Goal: Find specific page/section: Find specific page/section

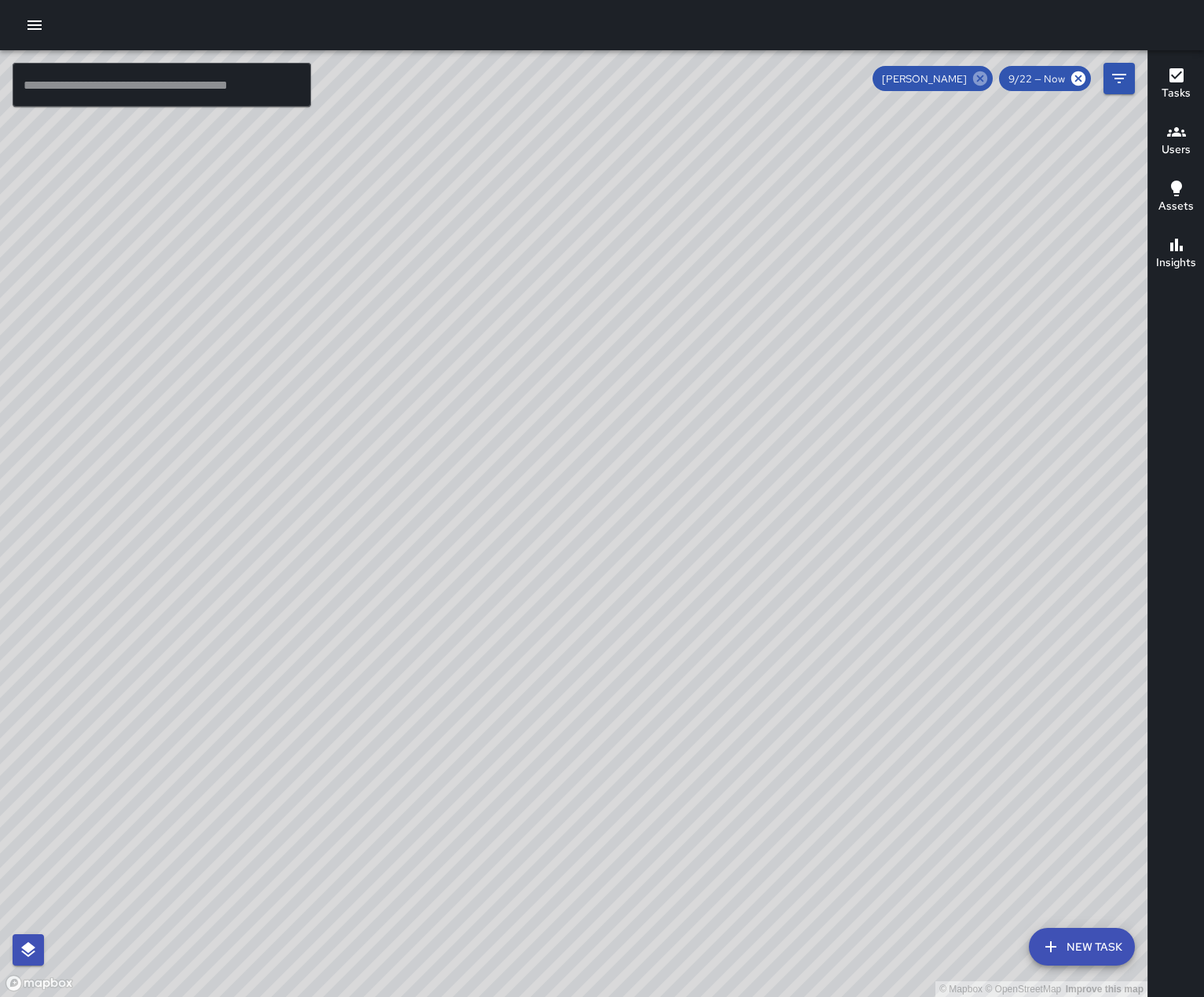
click at [972, 73] on icon at bounding box center [979, 78] width 14 height 14
click at [1184, 141] on h6 "Users" at bounding box center [1175, 150] width 29 height 18
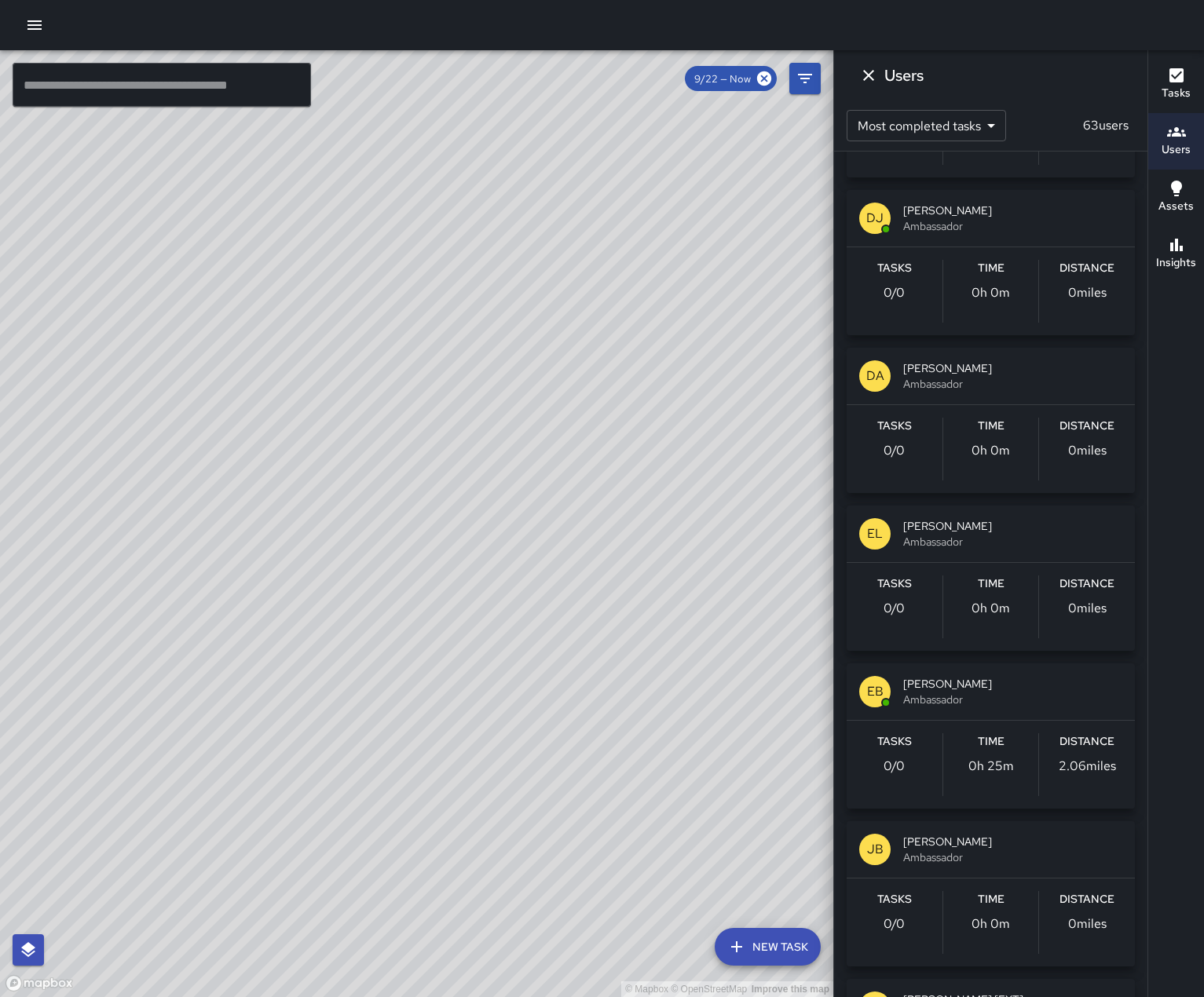
scroll to position [2825, 0]
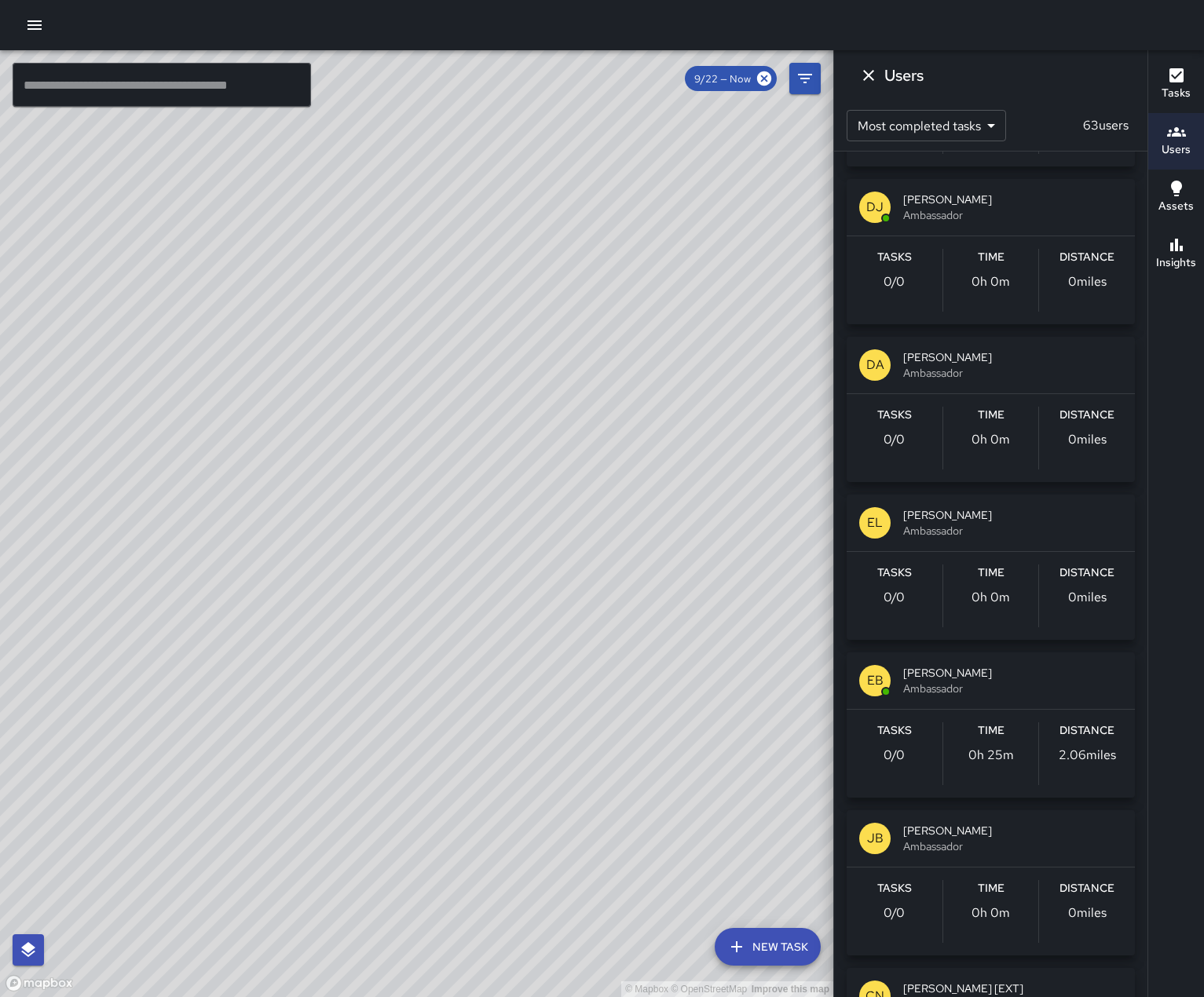
click at [1148, 113] on button "Users" at bounding box center [1176, 141] width 56 height 57
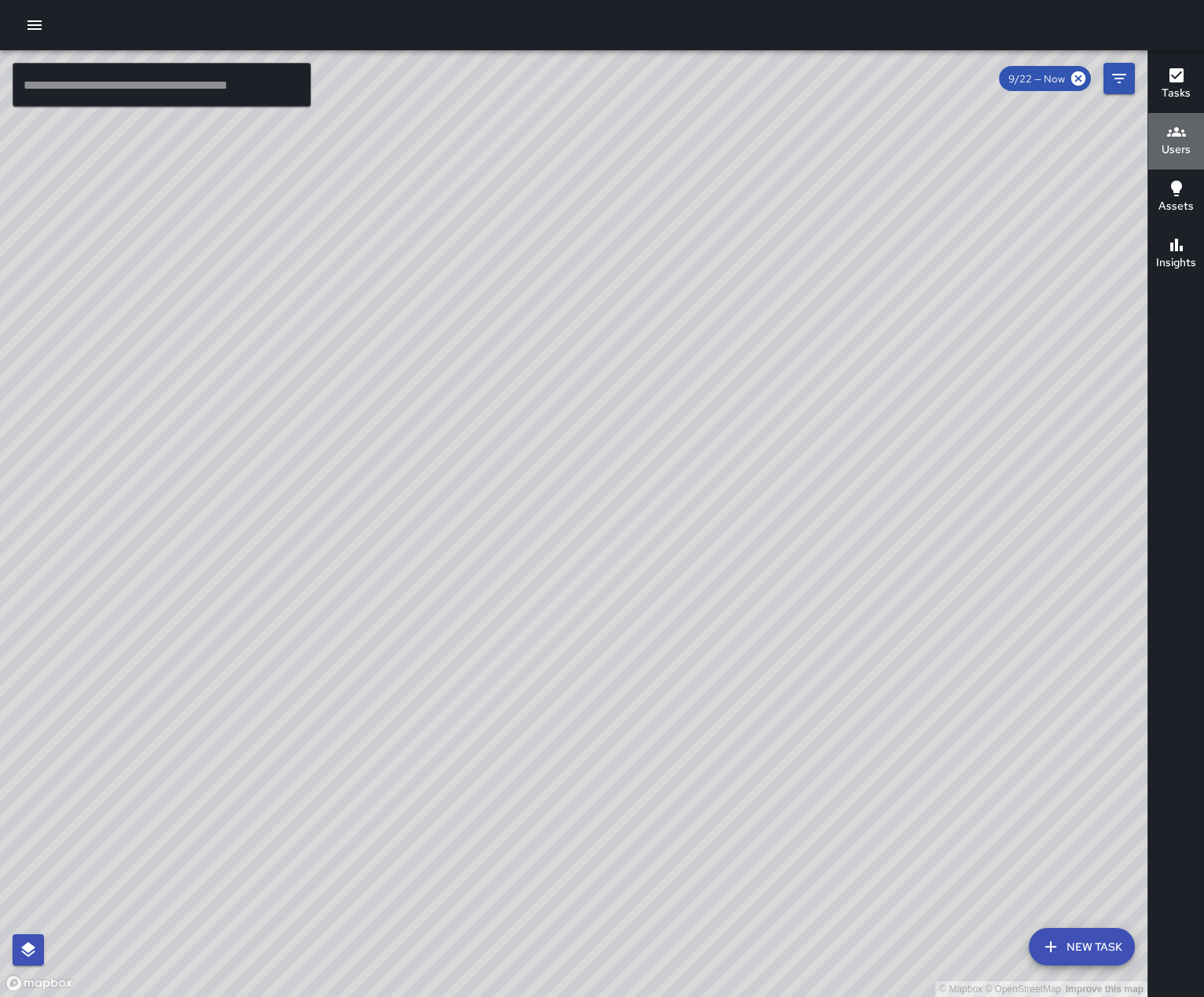
click at [1179, 149] on h6 "Users" at bounding box center [1175, 150] width 29 height 18
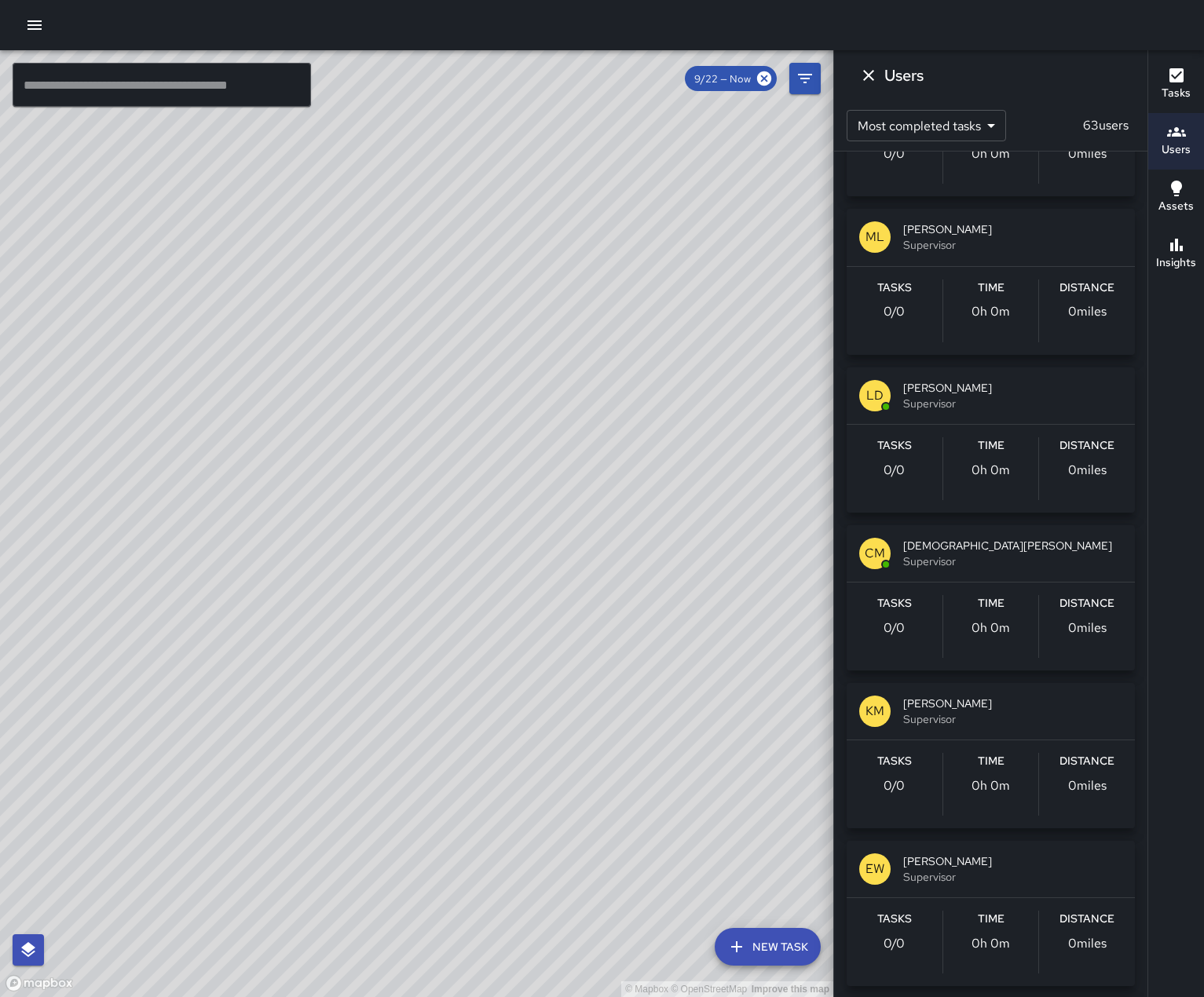
scroll to position [7377, 0]
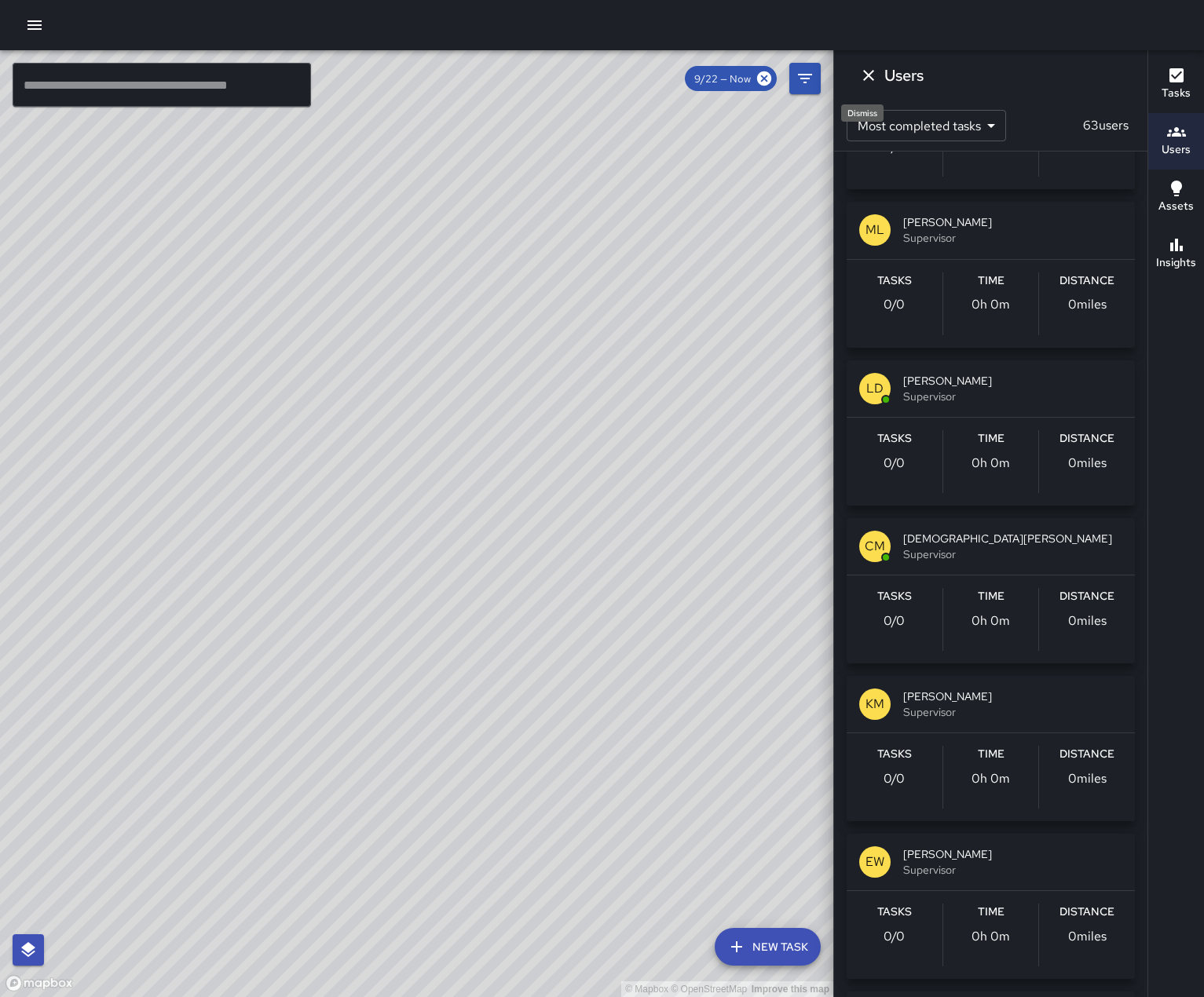
click at [870, 73] on icon "Dismiss" at bounding box center [868, 75] width 19 height 19
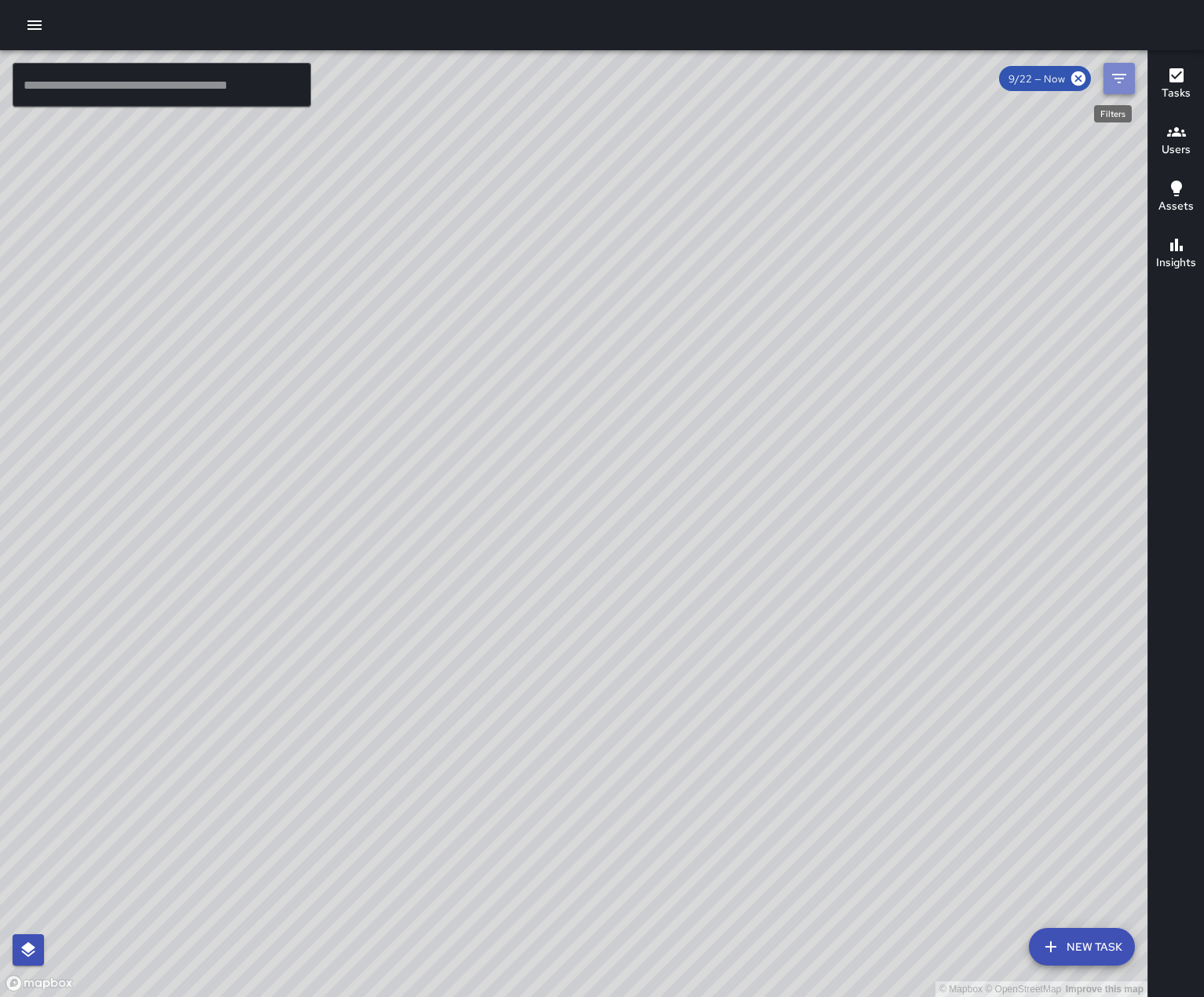
click at [1124, 81] on icon "Filters" at bounding box center [1118, 78] width 19 height 19
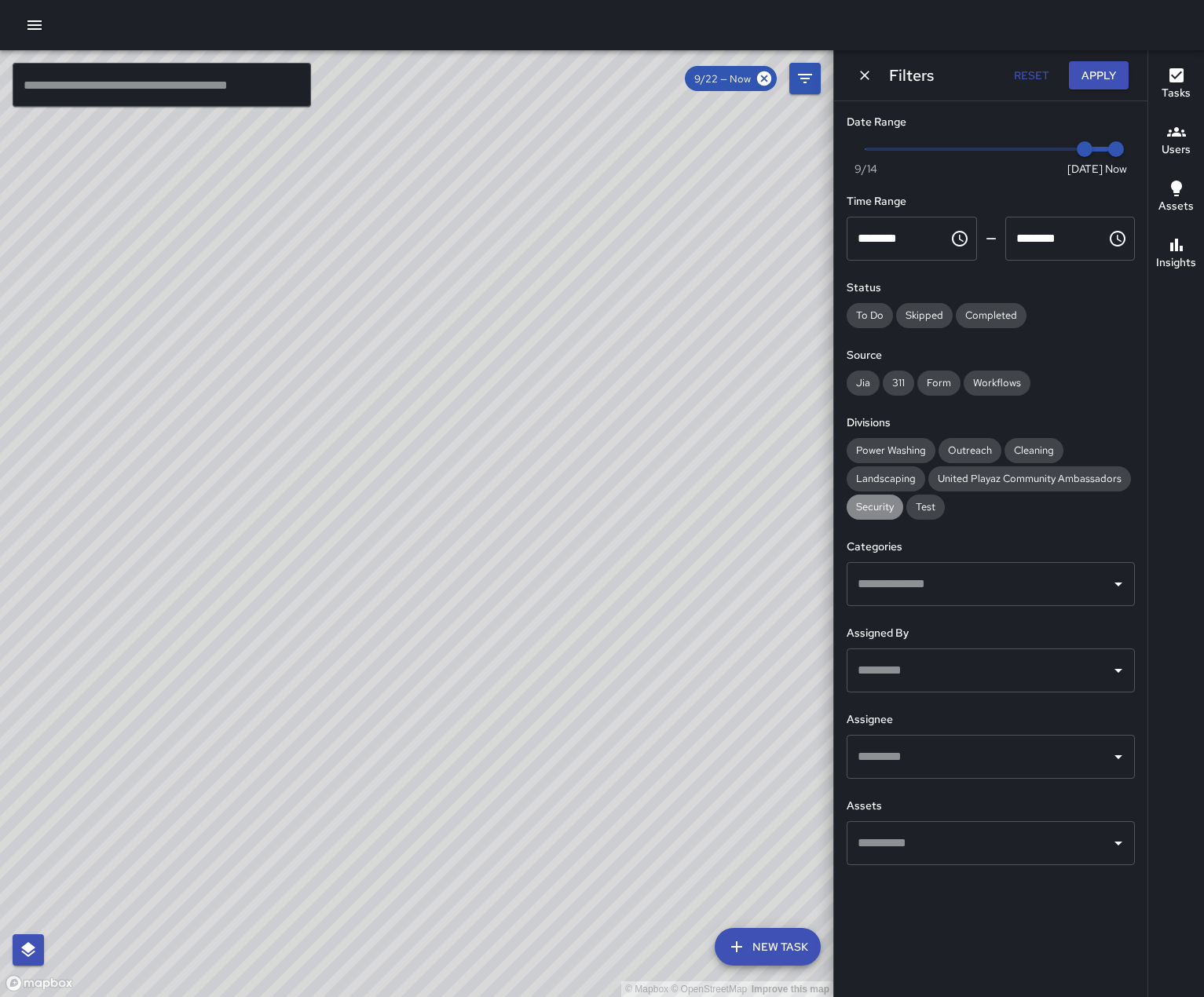
click at [892, 513] on span "Security" at bounding box center [875, 507] width 57 height 13
click at [1123, 620] on div at bounding box center [1117, 757] width 20 height 22
click at [1123, 620] on icon "Open" at bounding box center [1117, 756] width 19 height 19
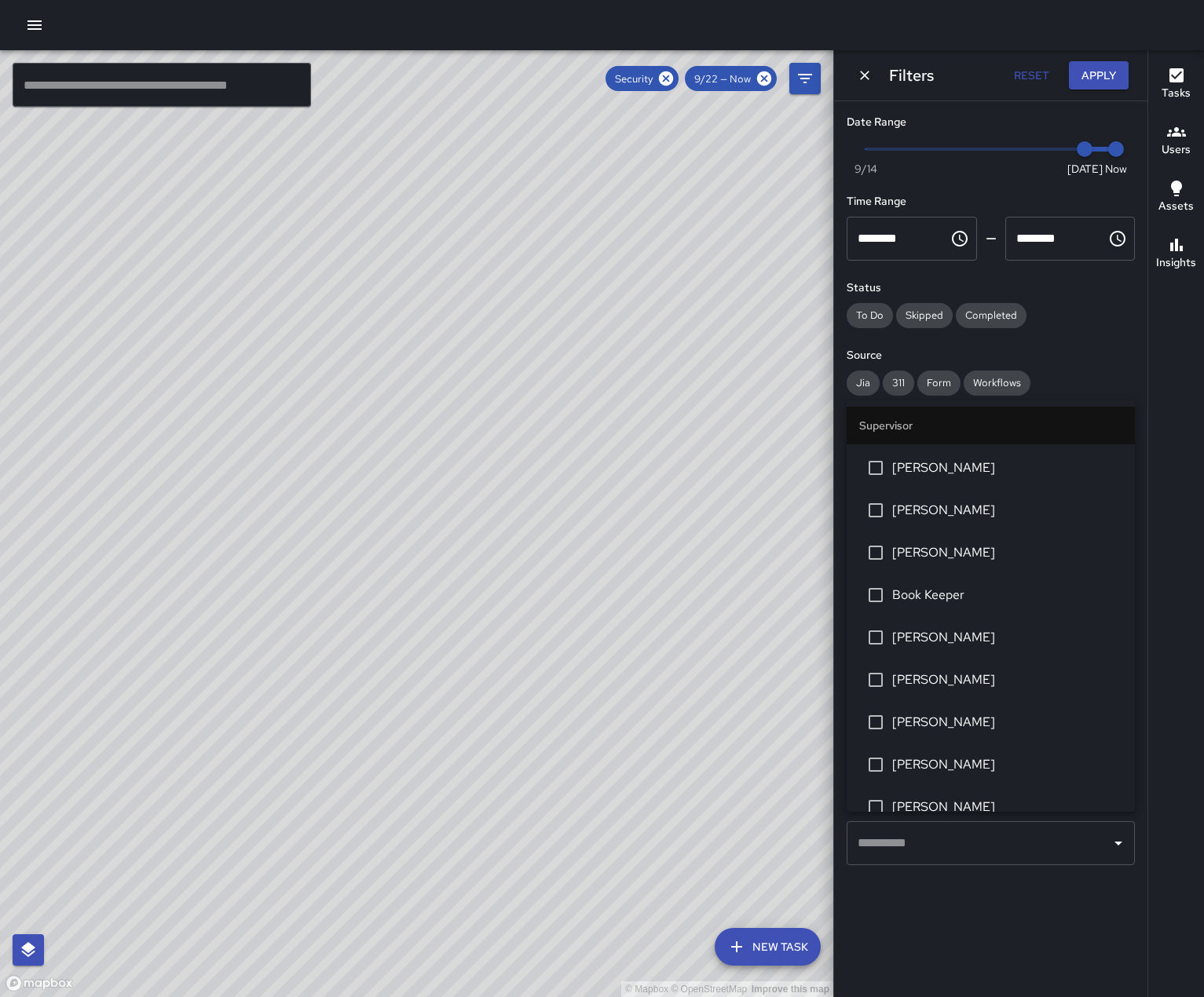
scroll to position [314, 0]
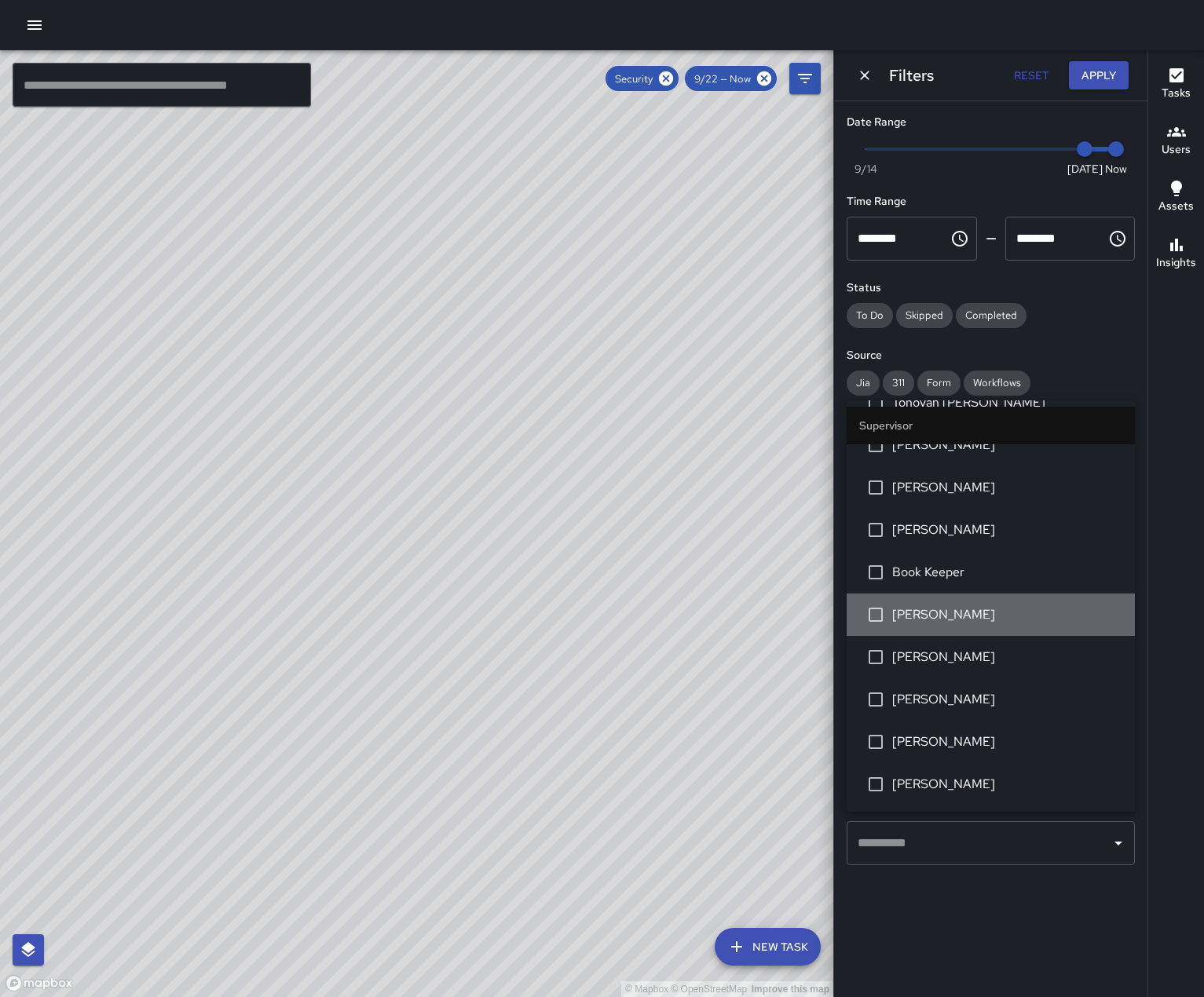
click at [1022, 620] on span "[PERSON_NAME]" at bounding box center [1007, 615] width 230 height 19
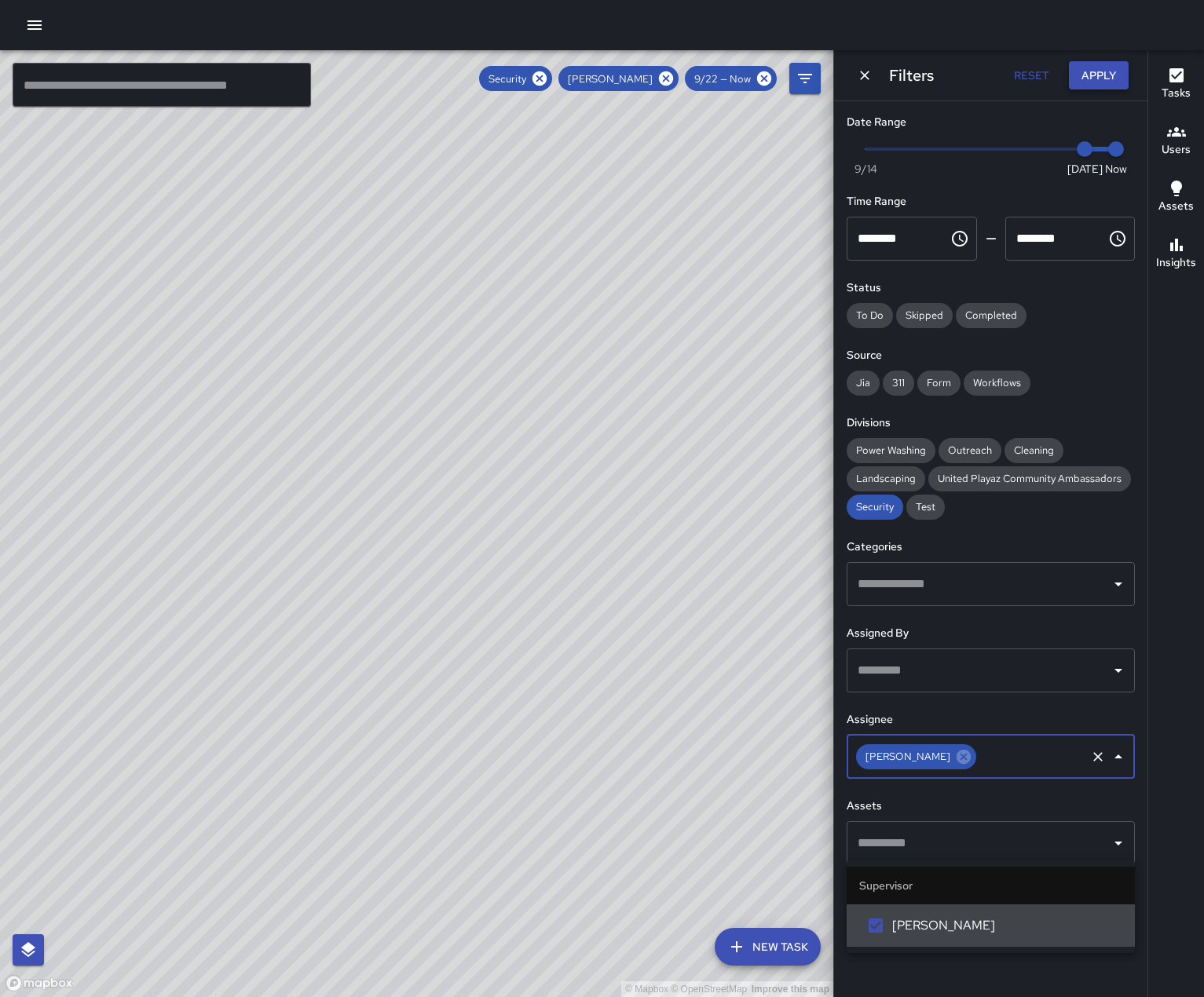
click at [1084, 81] on button "Apply" at bounding box center [1098, 75] width 60 height 29
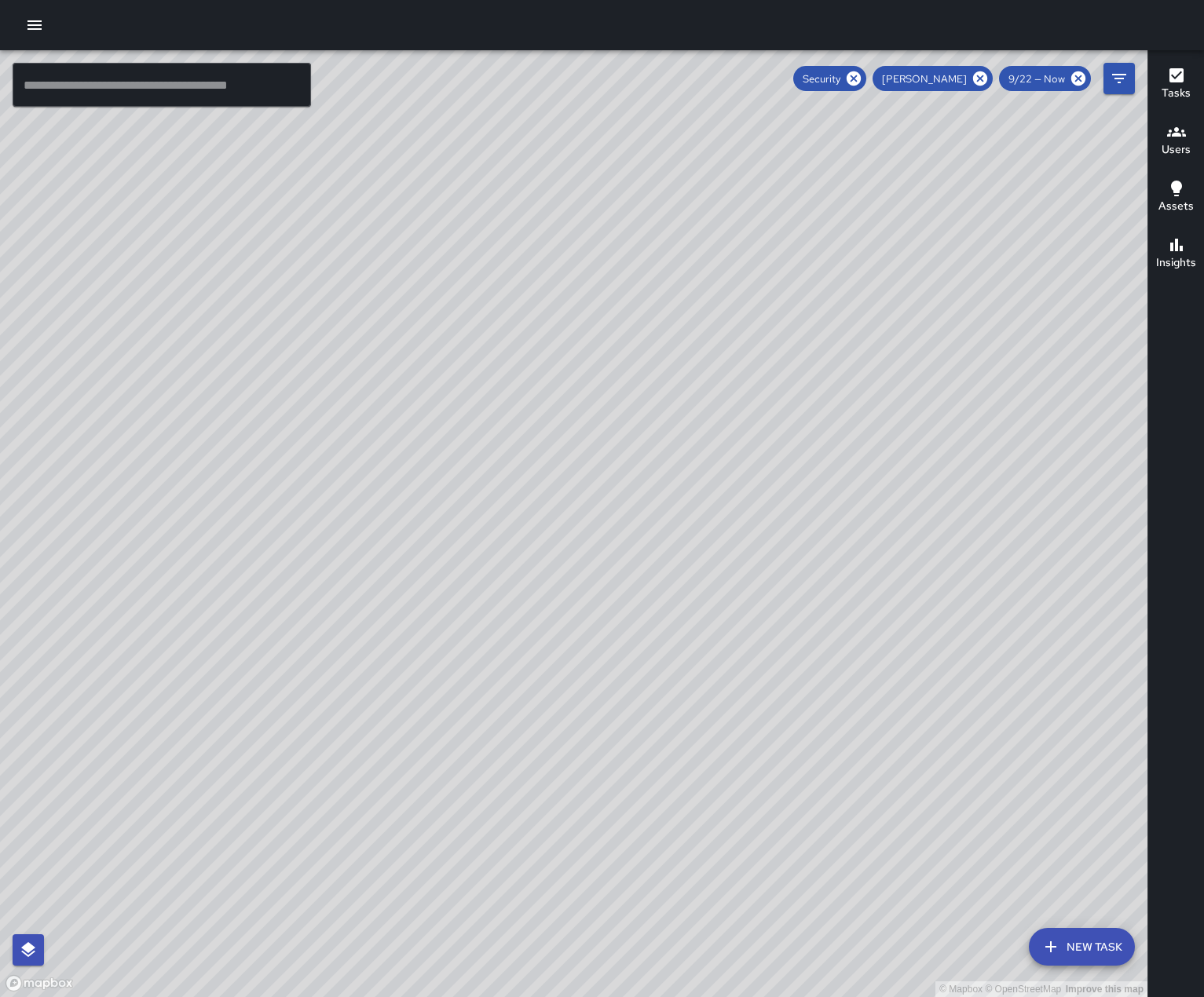
click at [610, 620] on div "© Mapbox © OpenStreetMap Improve this map" at bounding box center [573, 524] width 1147 height 947
drag, startPoint x: 610, startPoint y: 845, endPoint x: 626, endPoint y: 671, distance: 174.7
click at [626, 620] on div "© Mapbox © OpenStreetMap Improve this map" at bounding box center [573, 524] width 1147 height 947
drag, startPoint x: 601, startPoint y: 364, endPoint x: 542, endPoint y: 641, distance: 283.2
click at [542, 620] on div "© Mapbox © OpenStreetMap Improve this map" at bounding box center [573, 524] width 1147 height 947
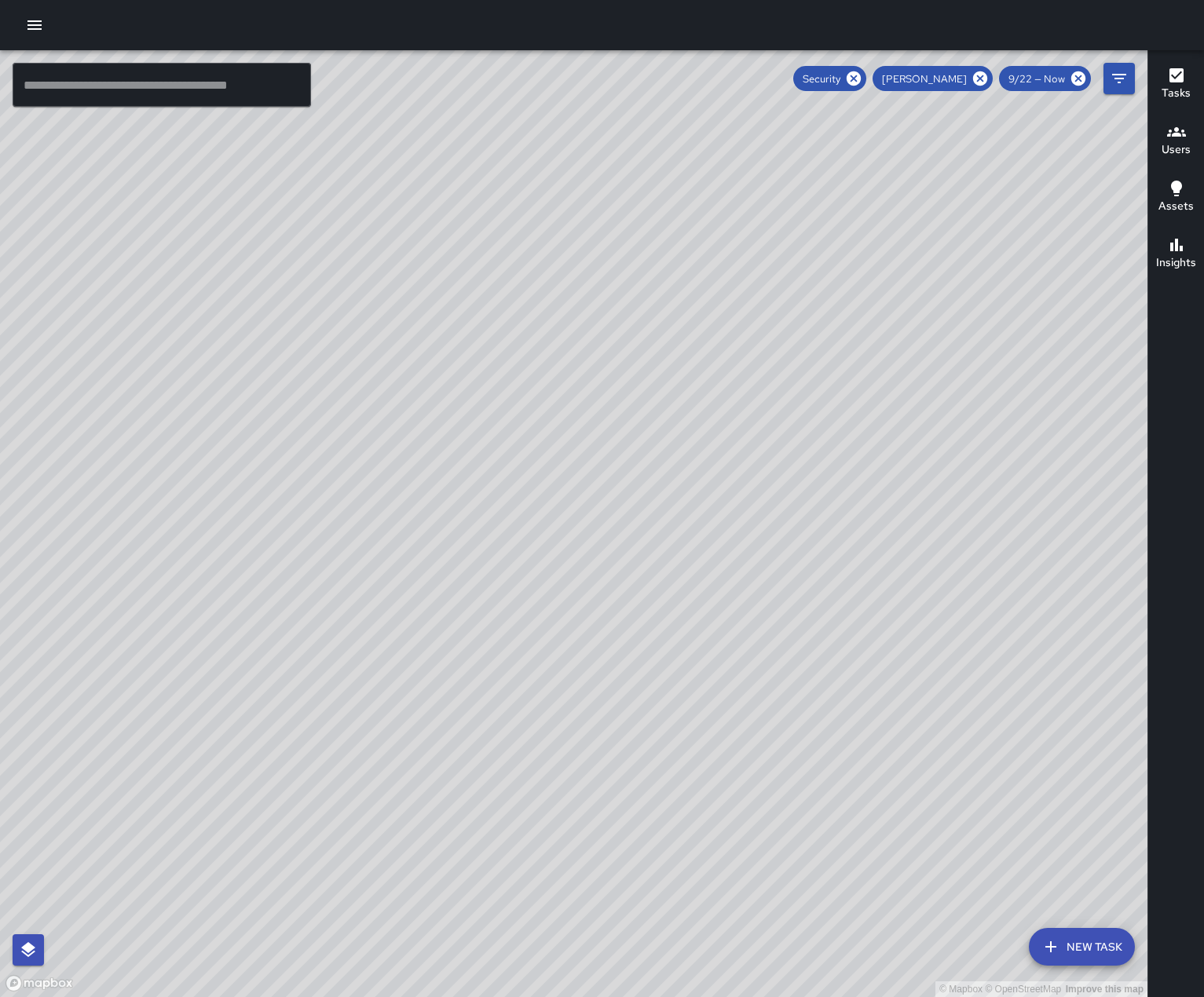
drag, startPoint x: 977, startPoint y: 334, endPoint x: 685, endPoint y: 468, distance: 321.3
click at [685, 468] on div "© Mapbox © OpenStreetMap Improve this map" at bounding box center [573, 524] width 1147 height 947
click at [1174, 73] on icon "button" at bounding box center [1175, 74] width 14 height 14
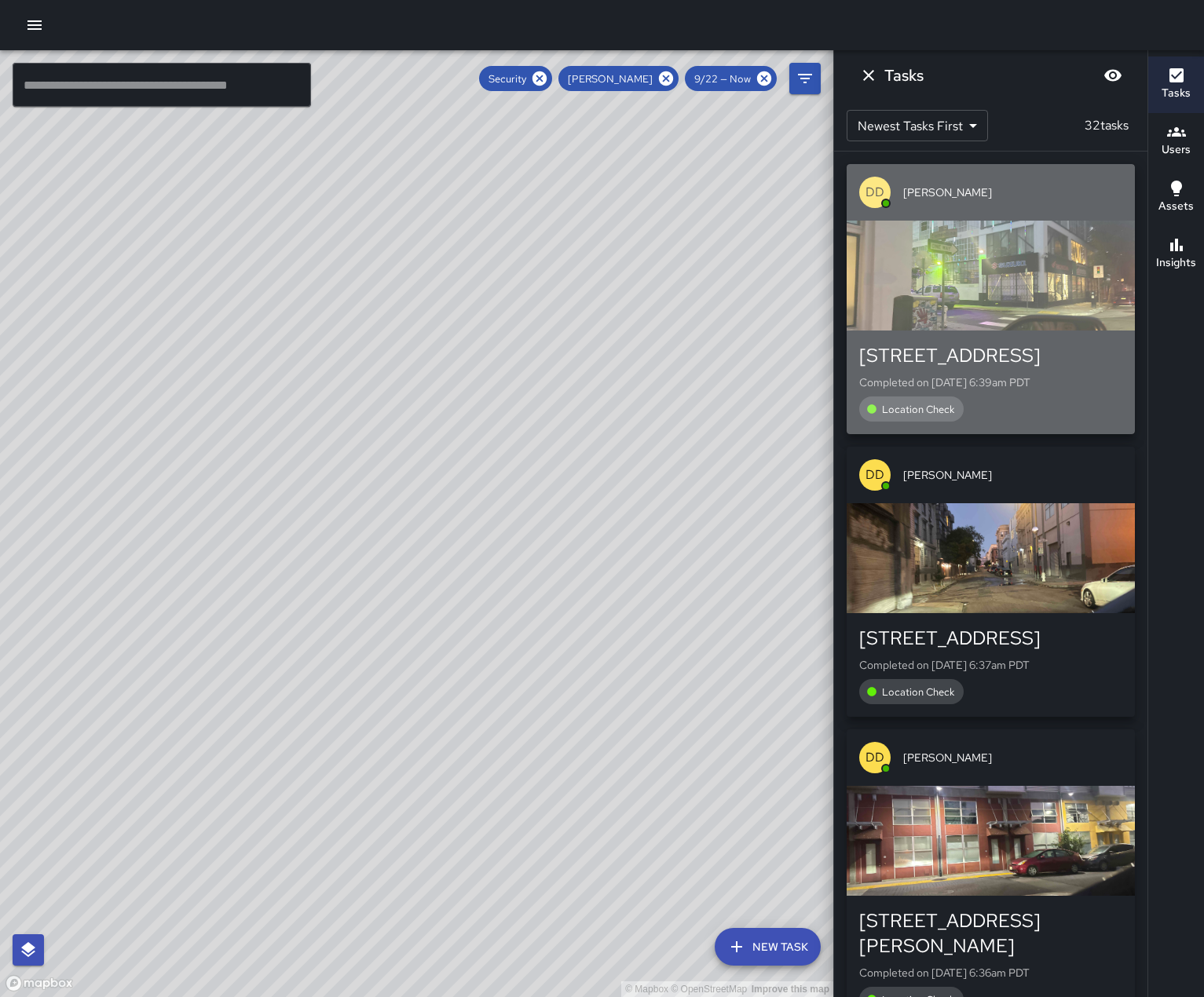
click at [1099, 390] on p "Completed on [DATE] 6:39am PDT" at bounding box center [990, 381] width 263 height 16
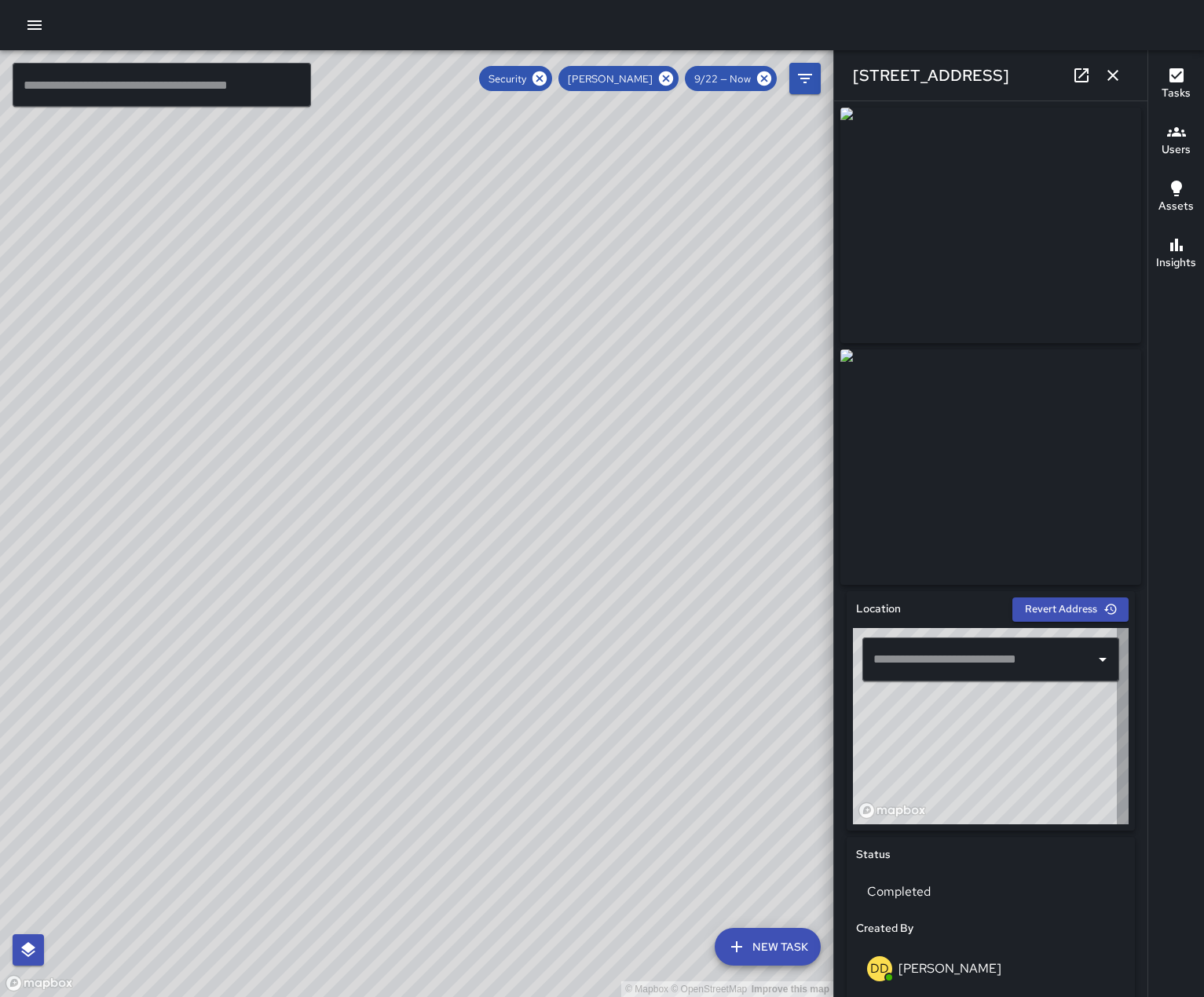
type input "**********"
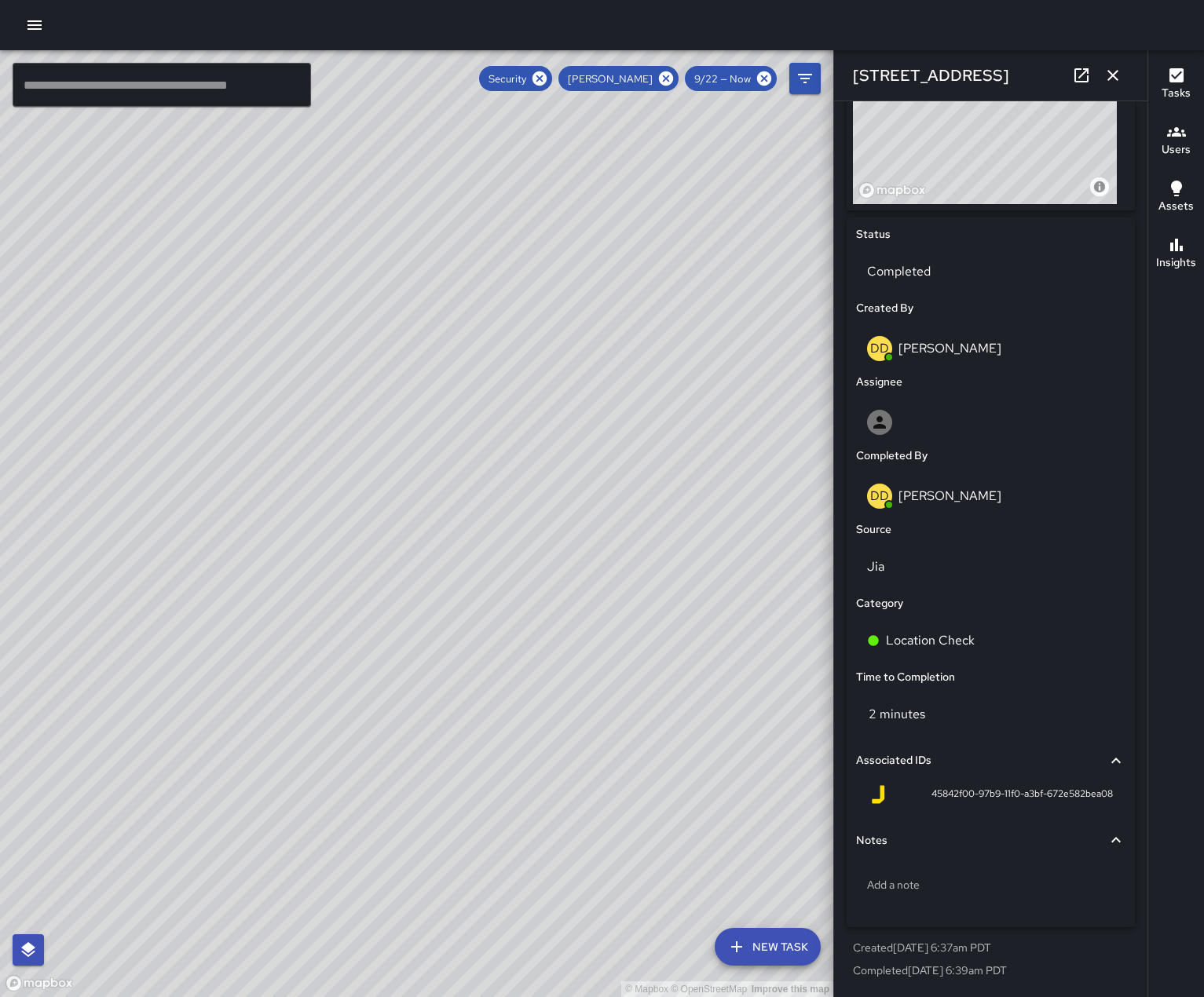
scroll to position [707, 0]
click at [1108, 75] on icon "button" at bounding box center [1113, 75] width 19 height 19
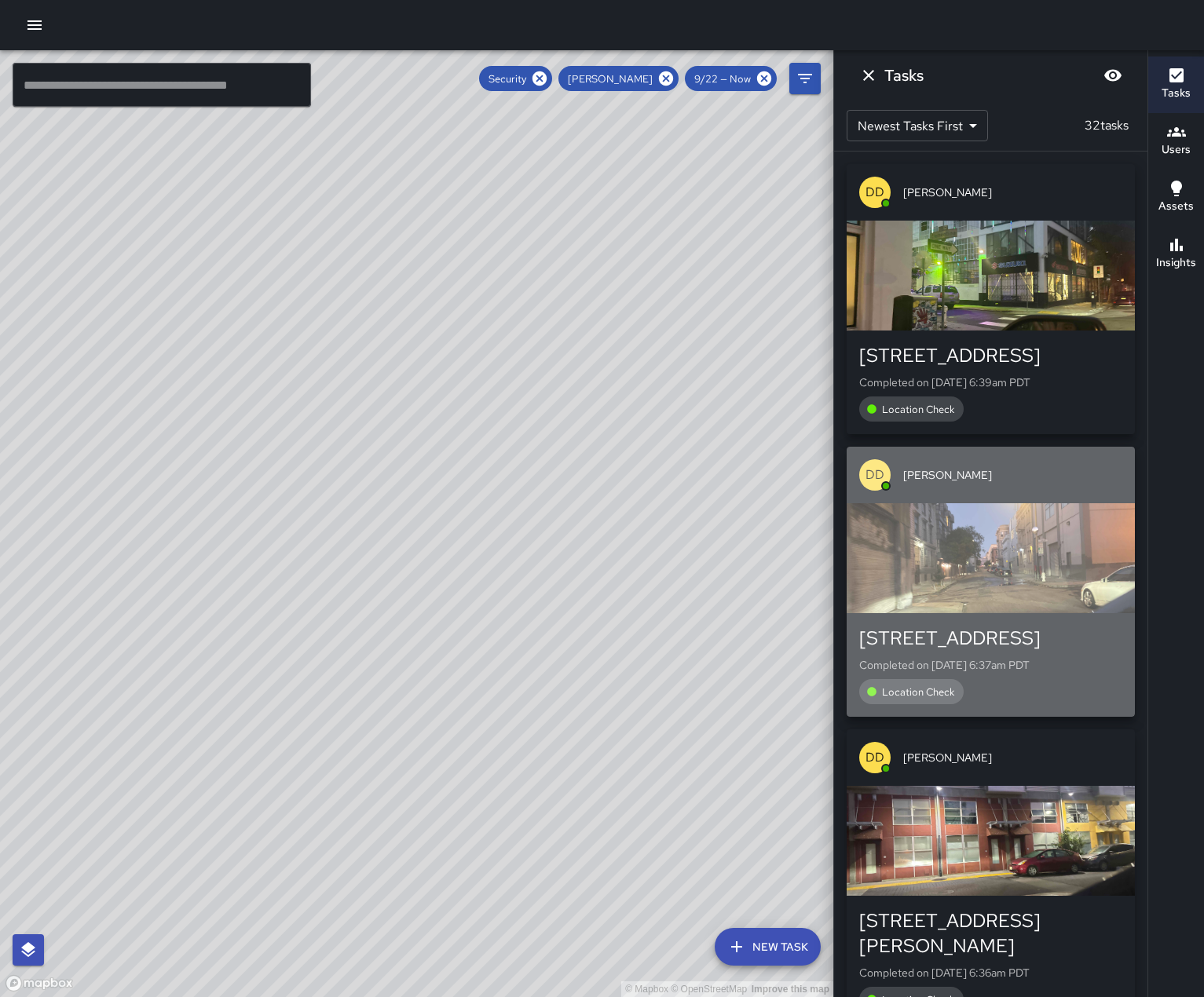
click at [1025, 605] on div "button" at bounding box center [991, 558] width 288 height 110
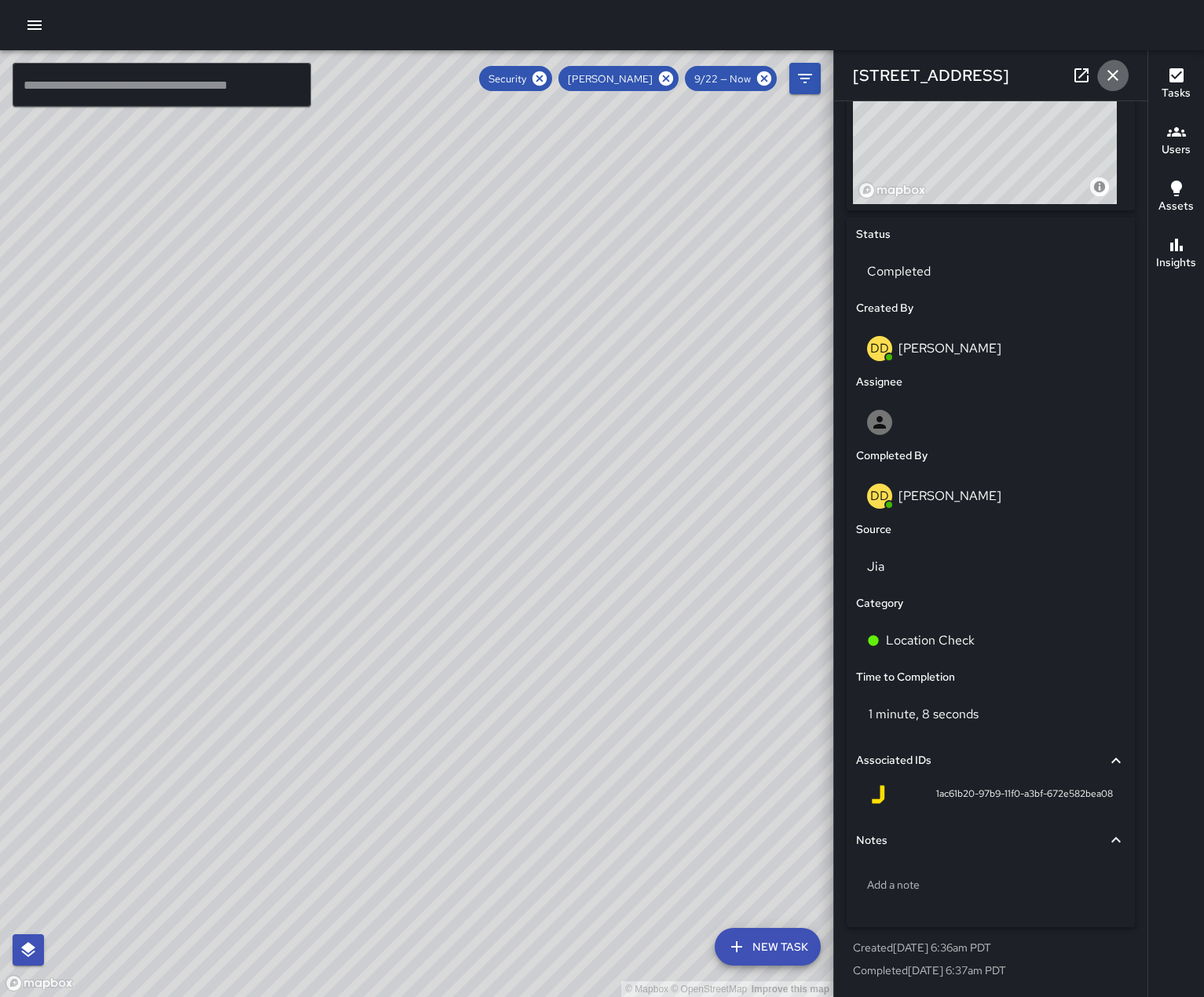
click at [1110, 78] on icon "button" at bounding box center [1113, 75] width 19 height 19
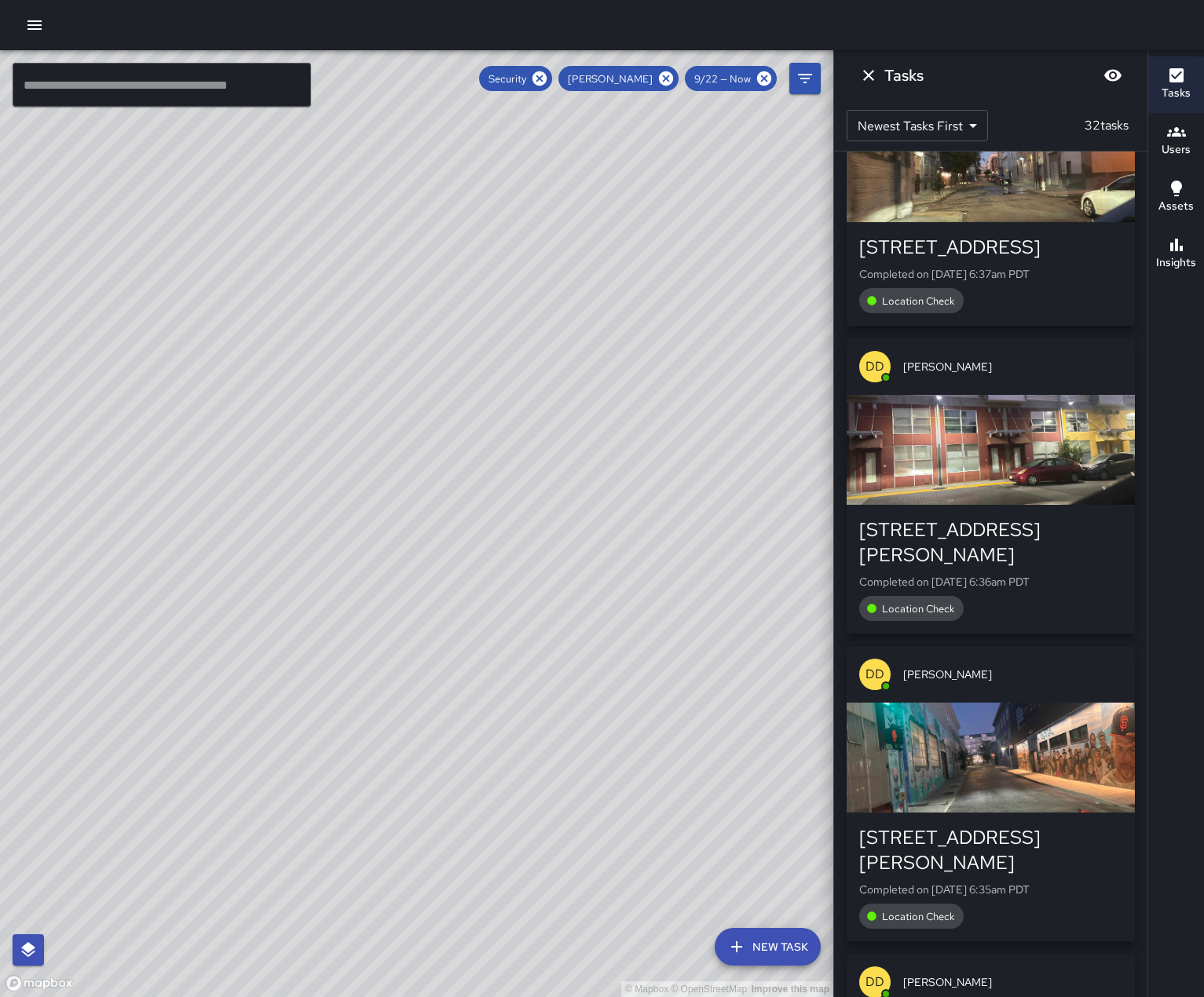
scroll to position [392, 0]
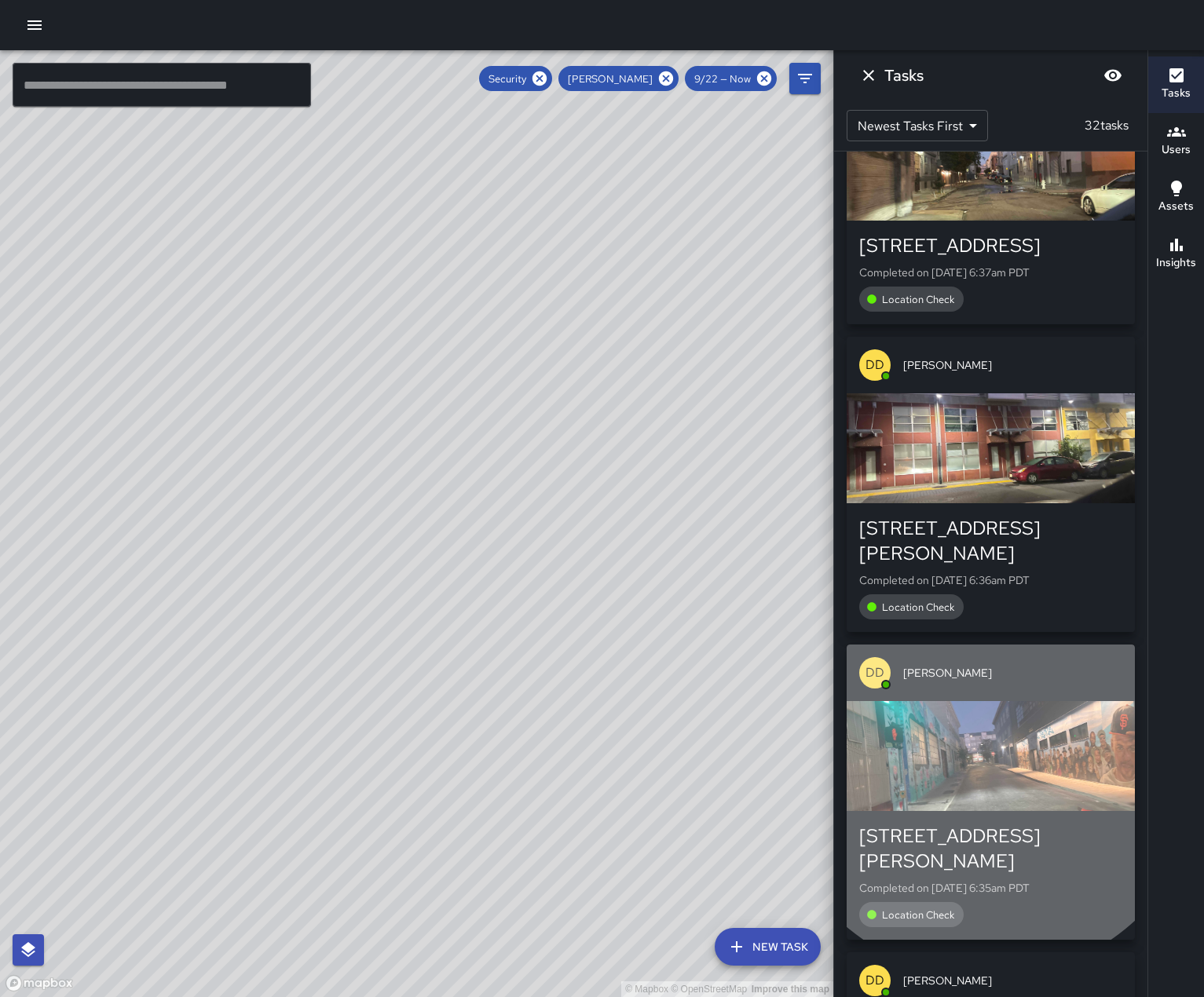
click at [987, 620] on div "button" at bounding box center [991, 756] width 288 height 110
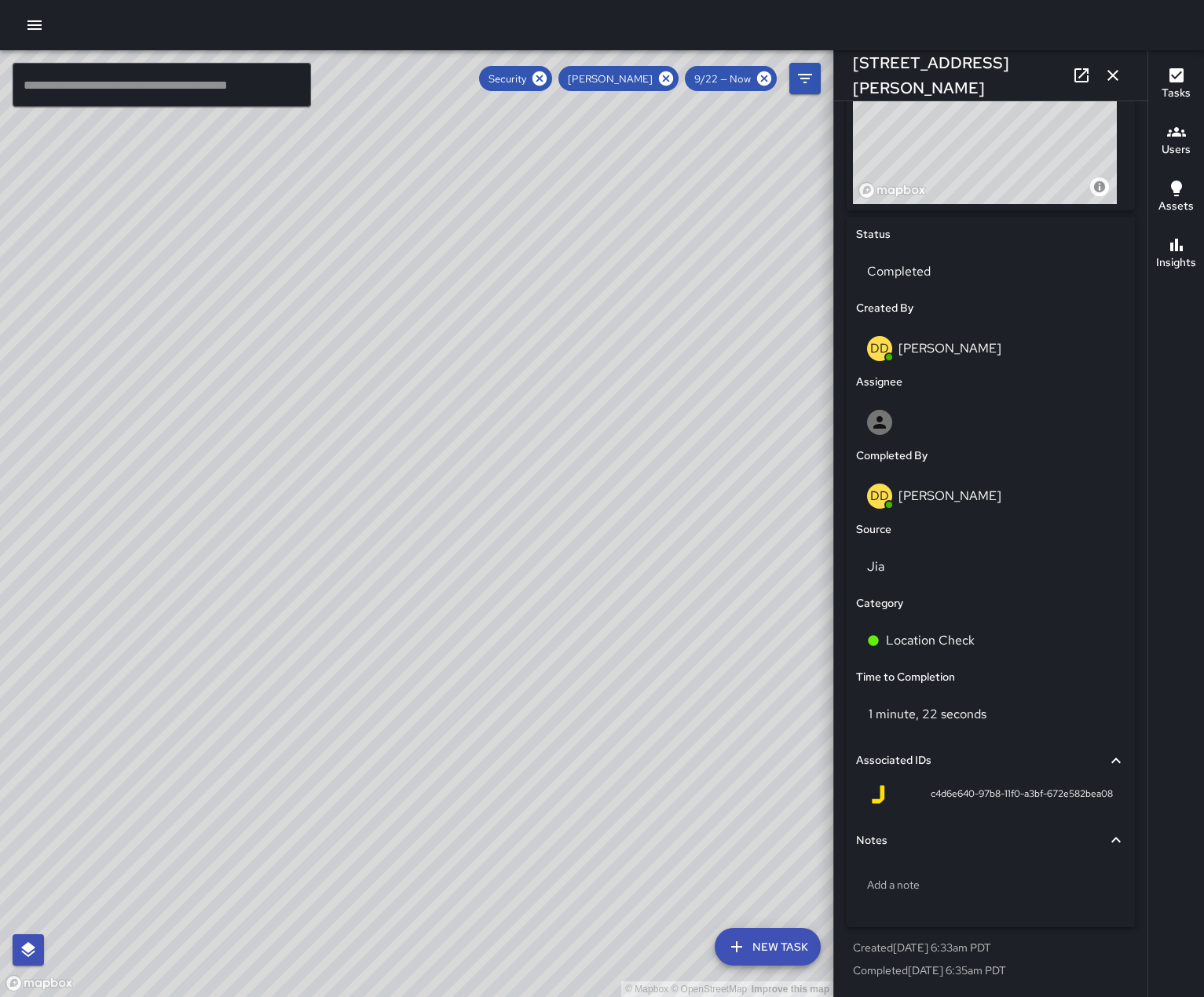
scroll to position [707, 0]
click at [1107, 80] on icon "button" at bounding box center [1113, 75] width 11 height 11
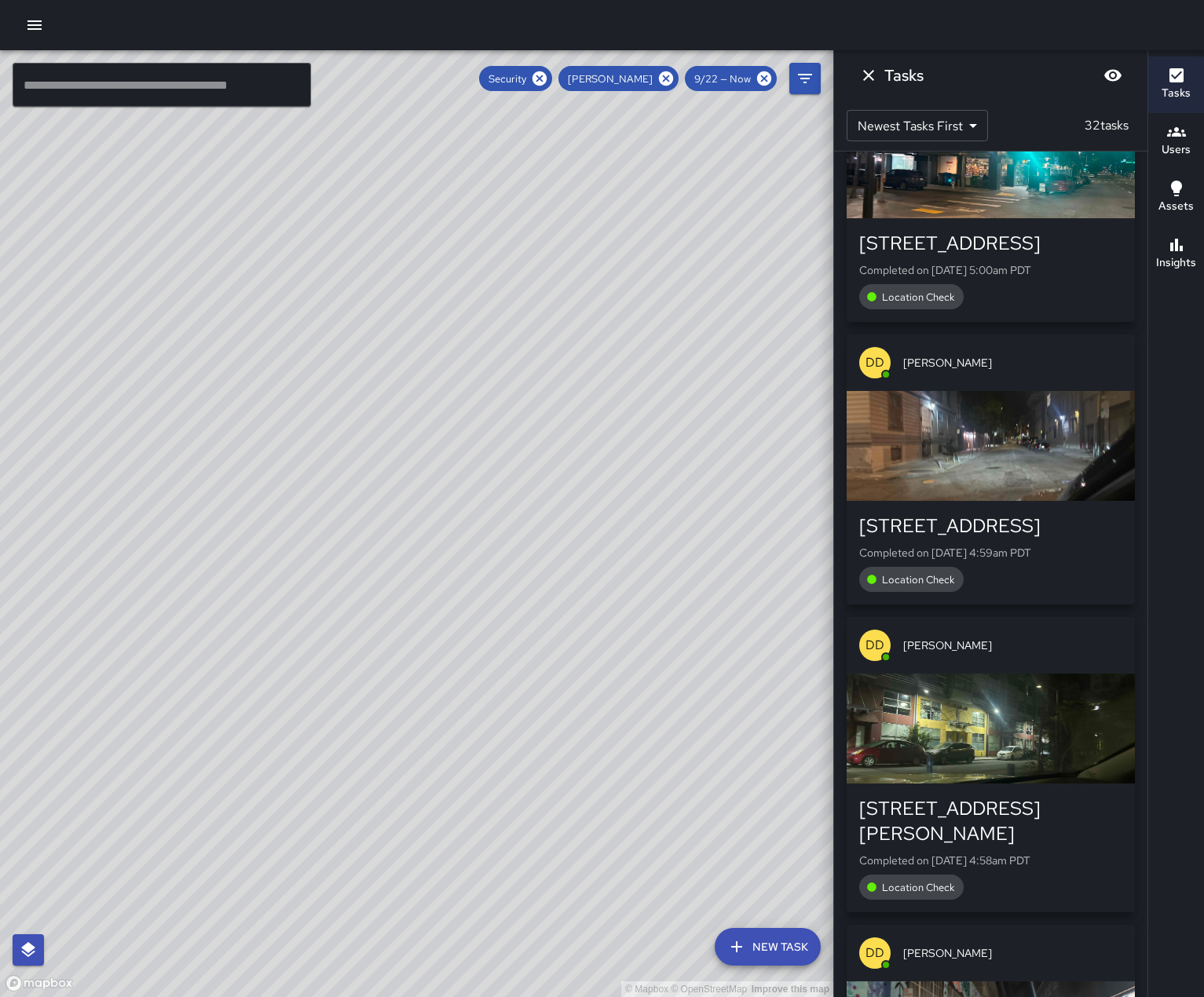
scroll to position [2198, 0]
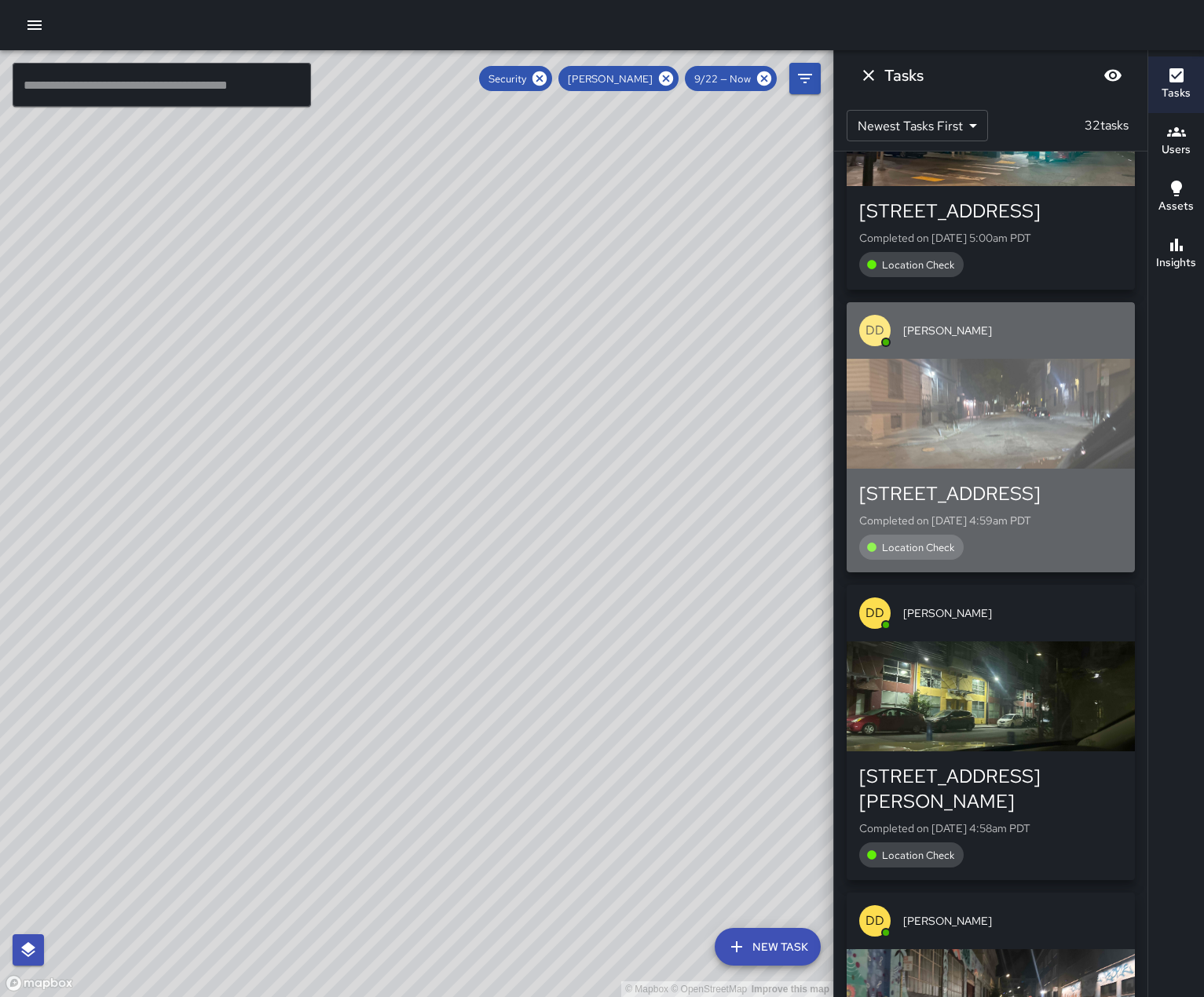
click at [952, 403] on div "button" at bounding box center [991, 414] width 288 height 110
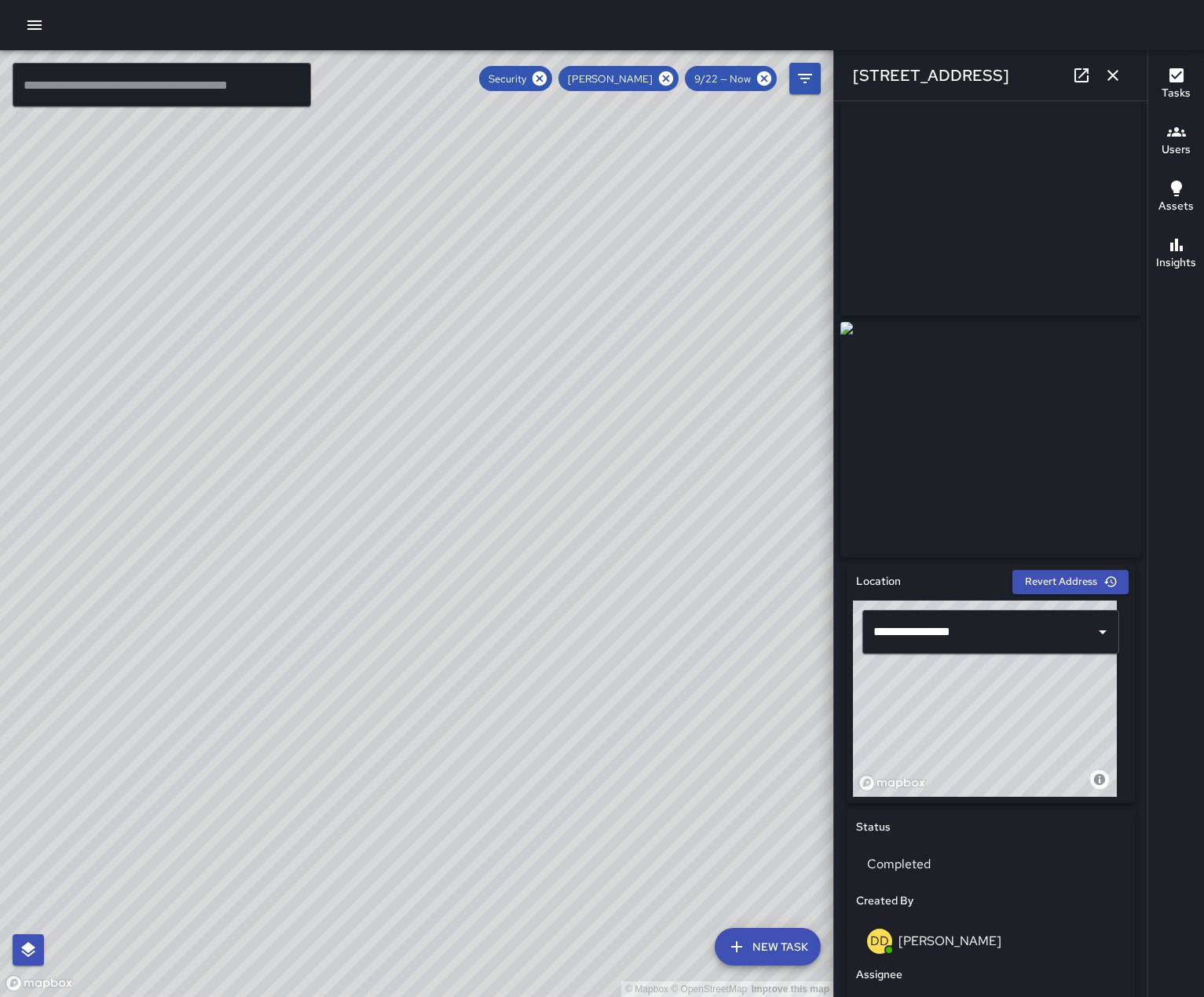
scroll to position [0, 0]
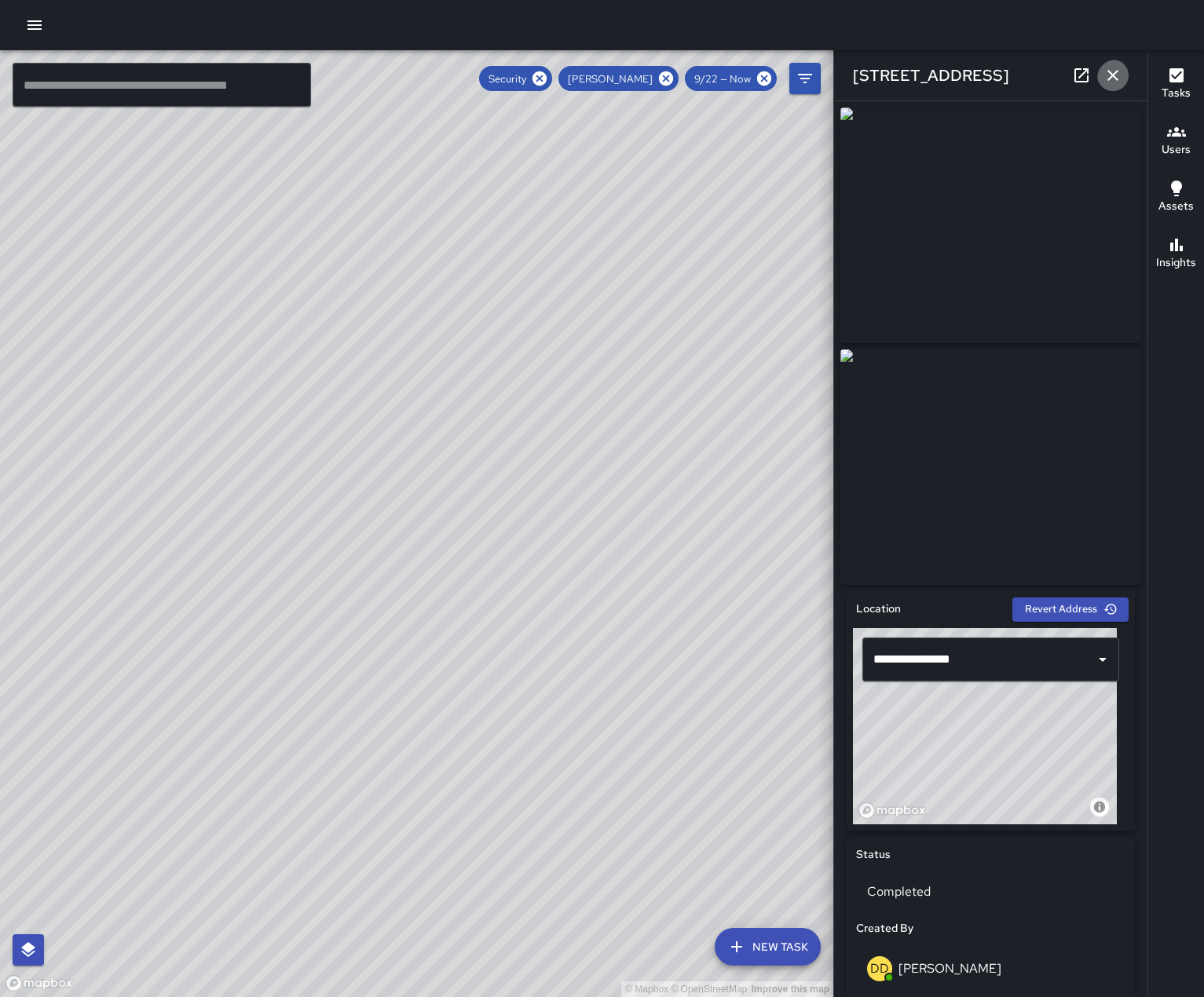
click at [1107, 78] on icon "button" at bounding box center [1113, 75] width 11 height 11
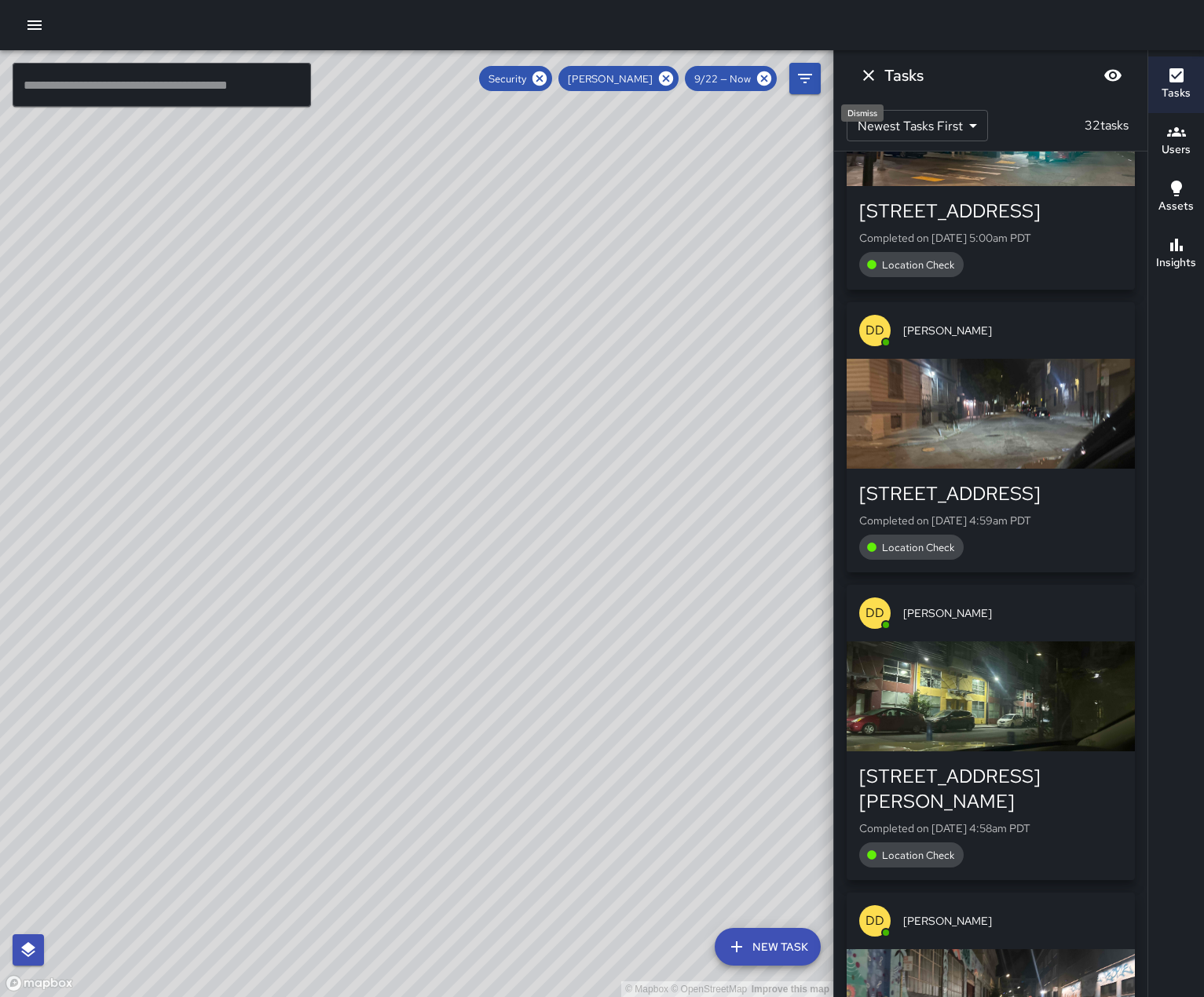
click at [864, 81] on icon "Dismiss" at bounding box center [868, 75] width 19 height 19
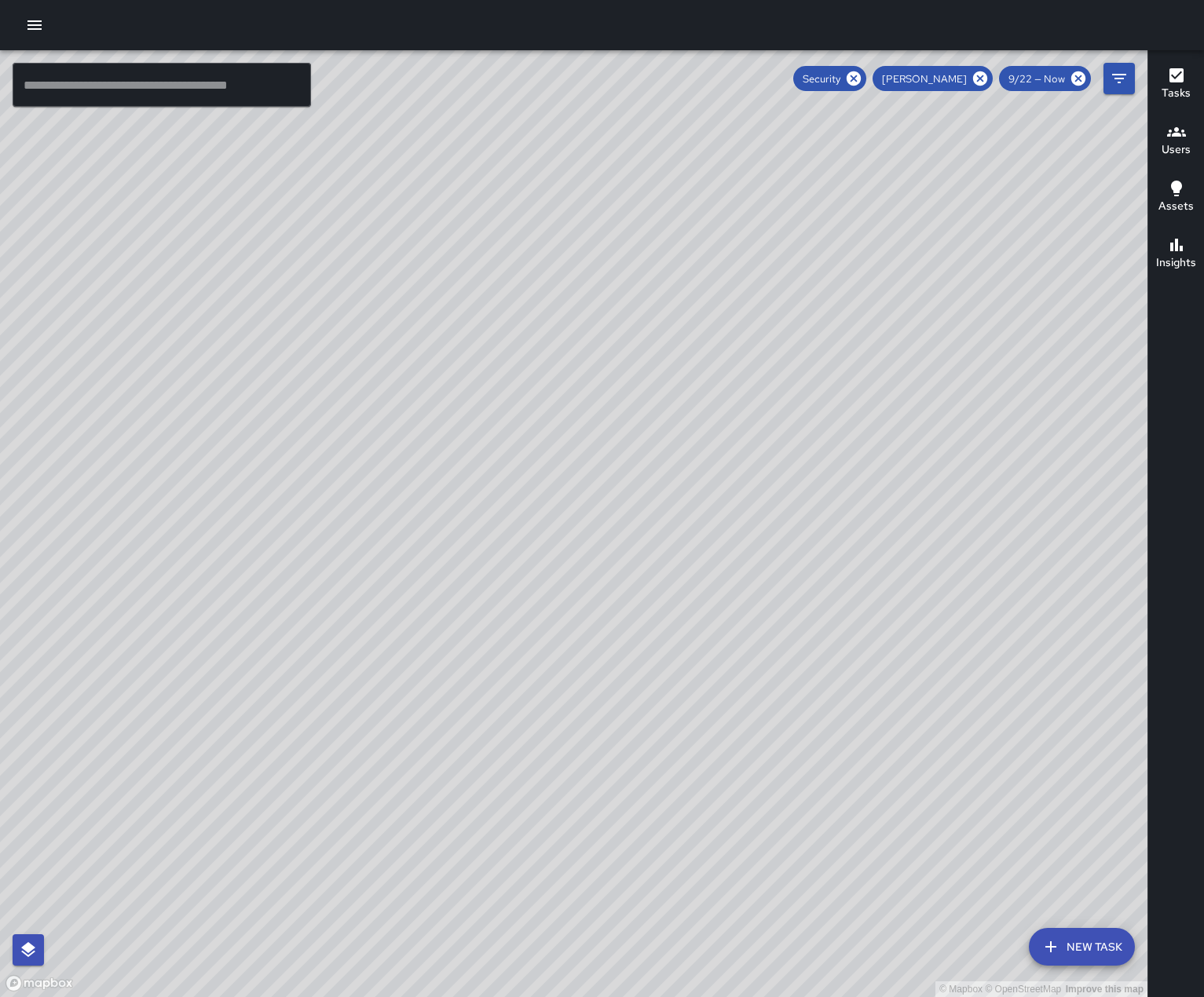
drag, startPoint x: 896, startPoint y: 841, endPoint x: 652, endPoint y: 629, distance: 323.2
click at [652, 620] on div "© Mapbox © OpenStreetMap Improve this map" at bounding box center [573, 524] width 1147 height 947
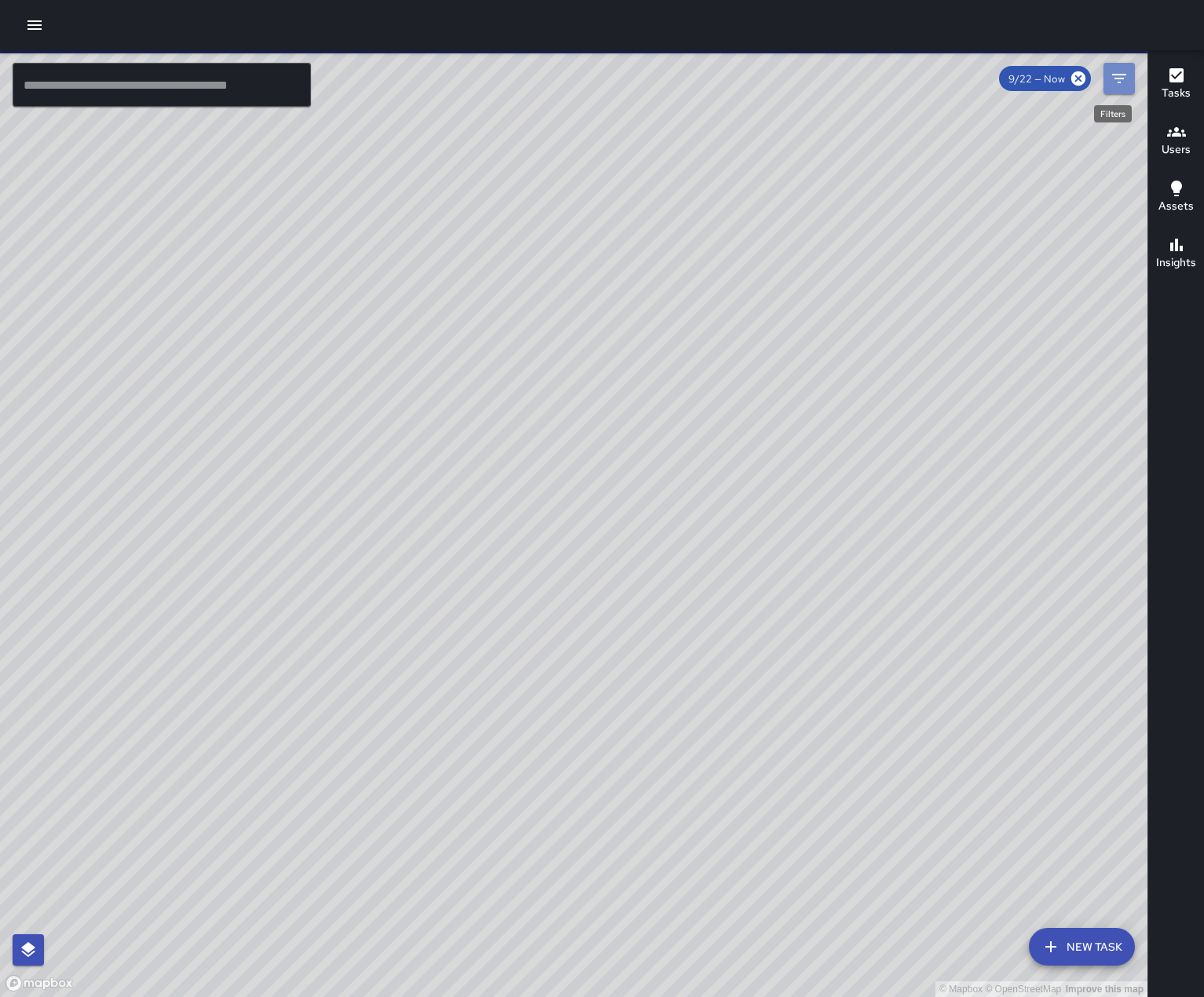
click at [1117, 86] on icon "Filters" at bounding box center [1118, 78] width 19 height 19
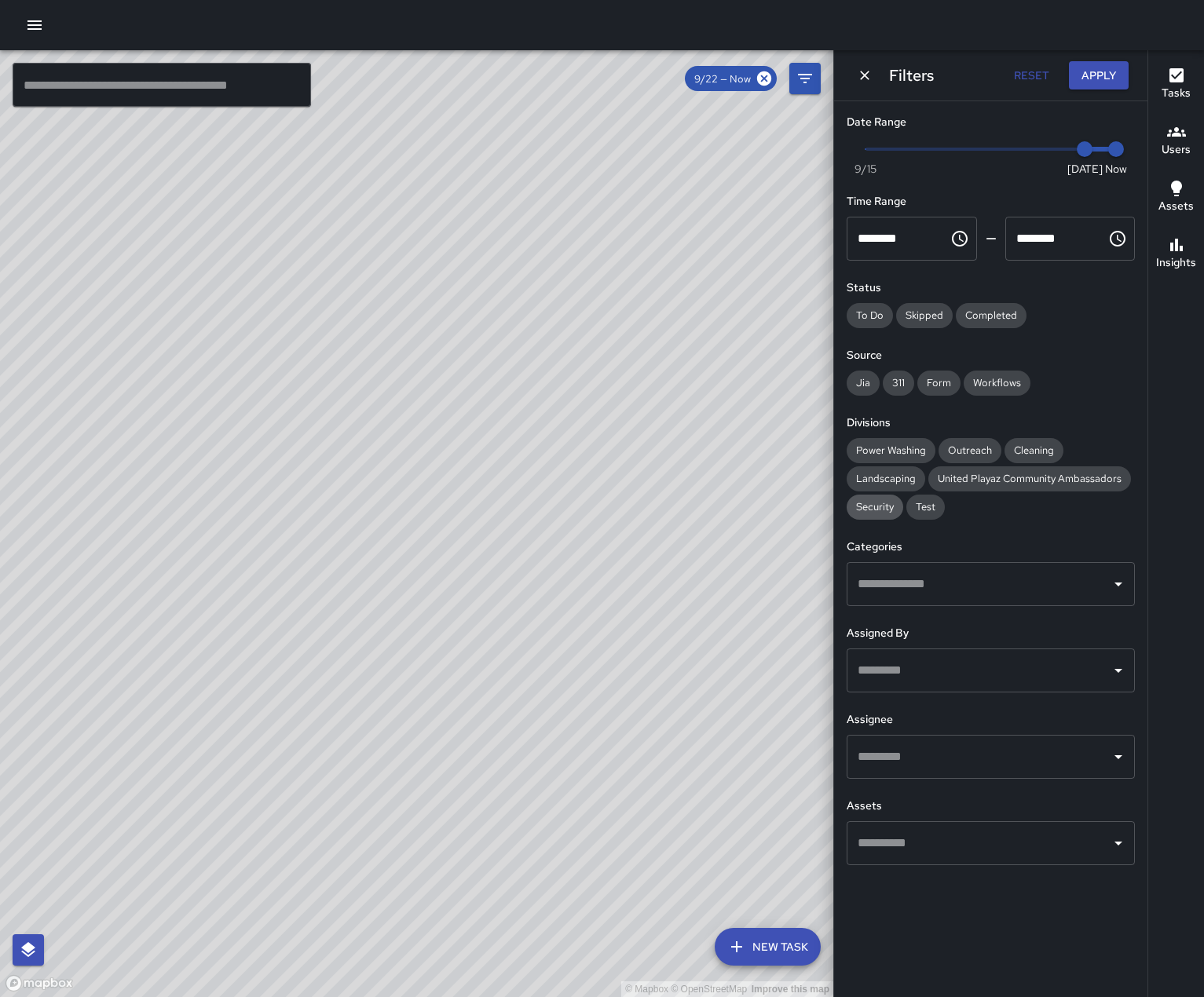
click at [893, 513] on span "Security" at bounding box center [875, 507] width 57 height 13
click at [1118, 766] on icon "Open" at bounding box center [1117, 756] width 19 height 19
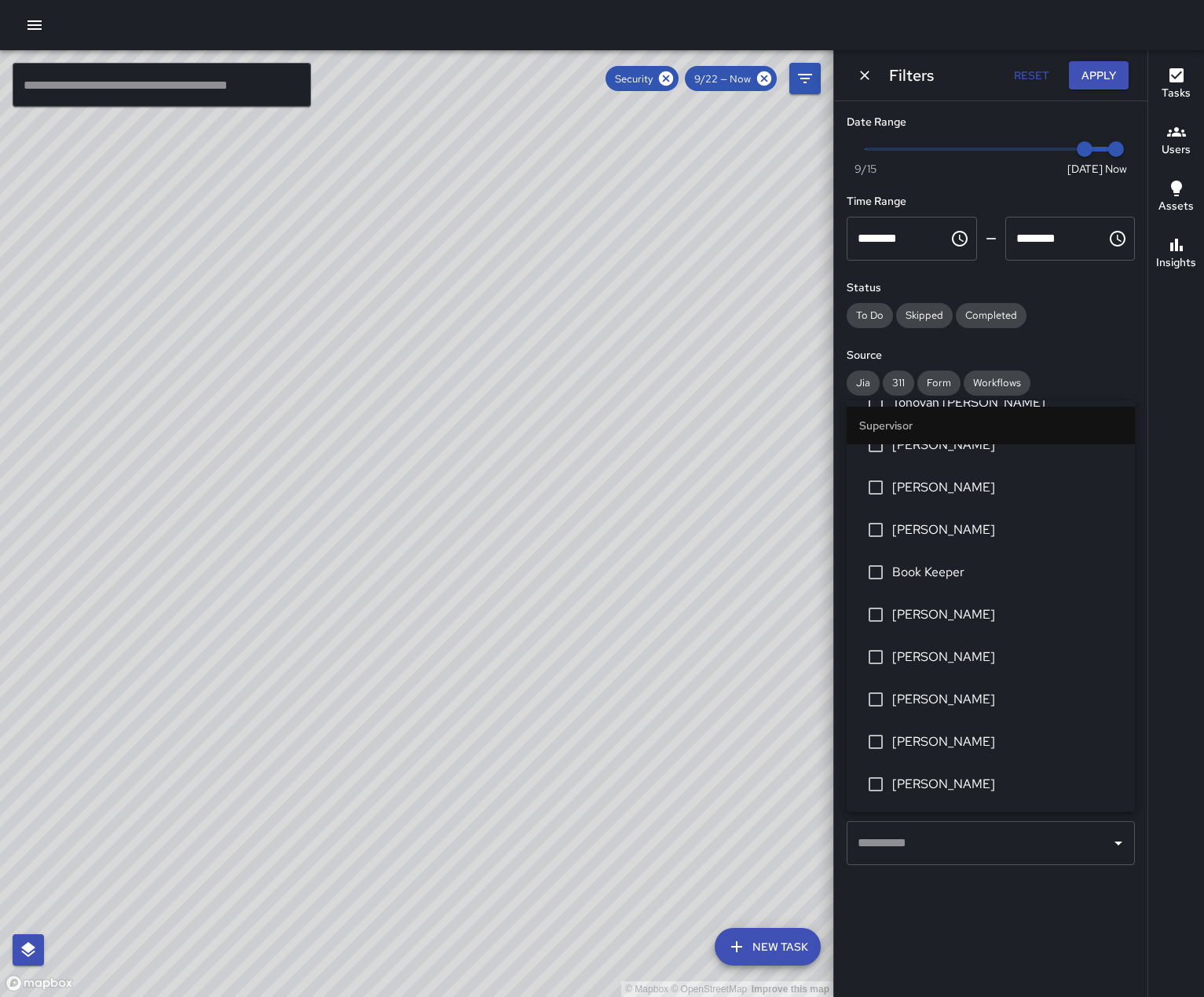
scroll to position [383, 0]
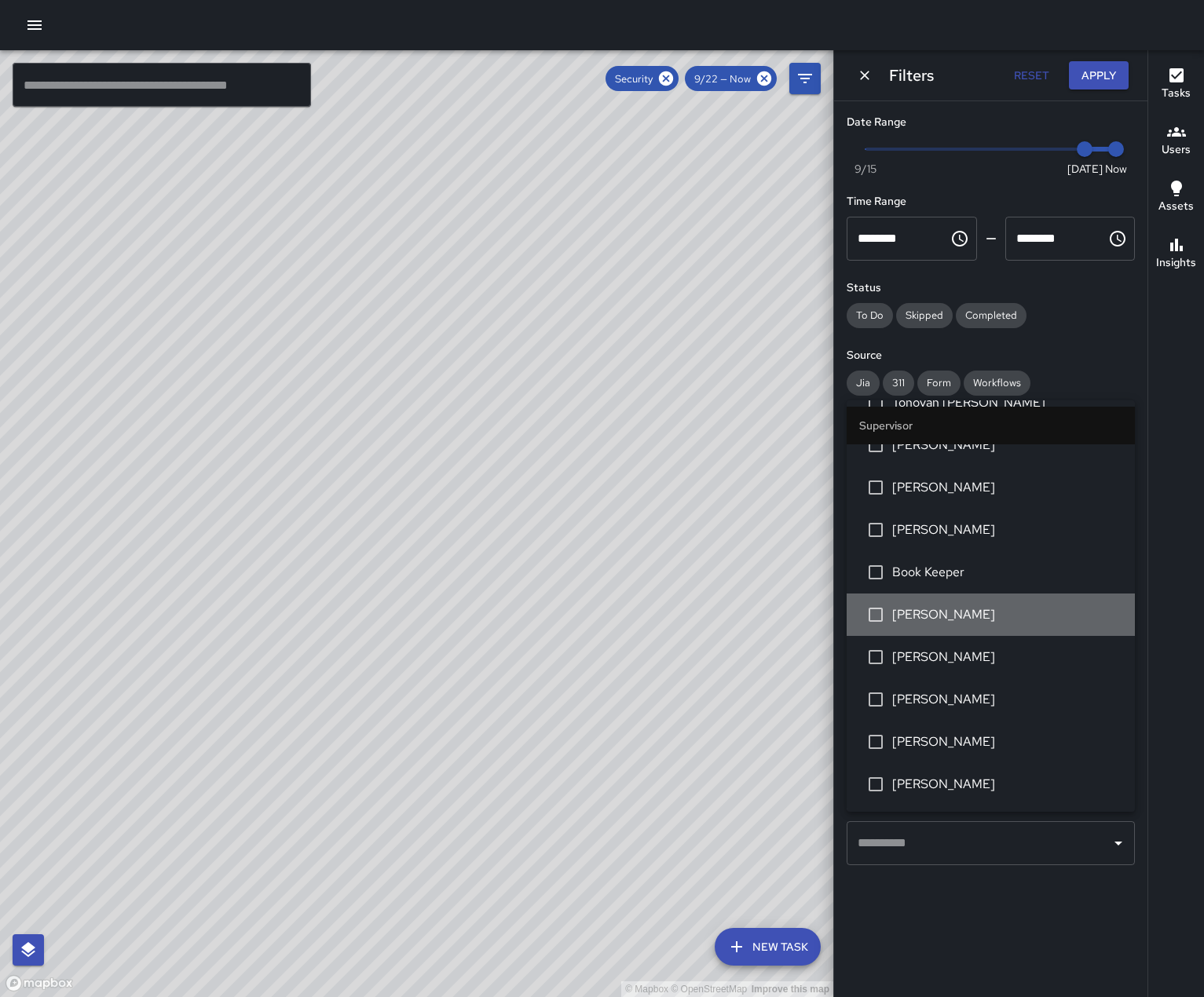
click at [1017, 605] on span "[PERSON_NAME]" at bounding box center [1007, 615] width 230 height 19
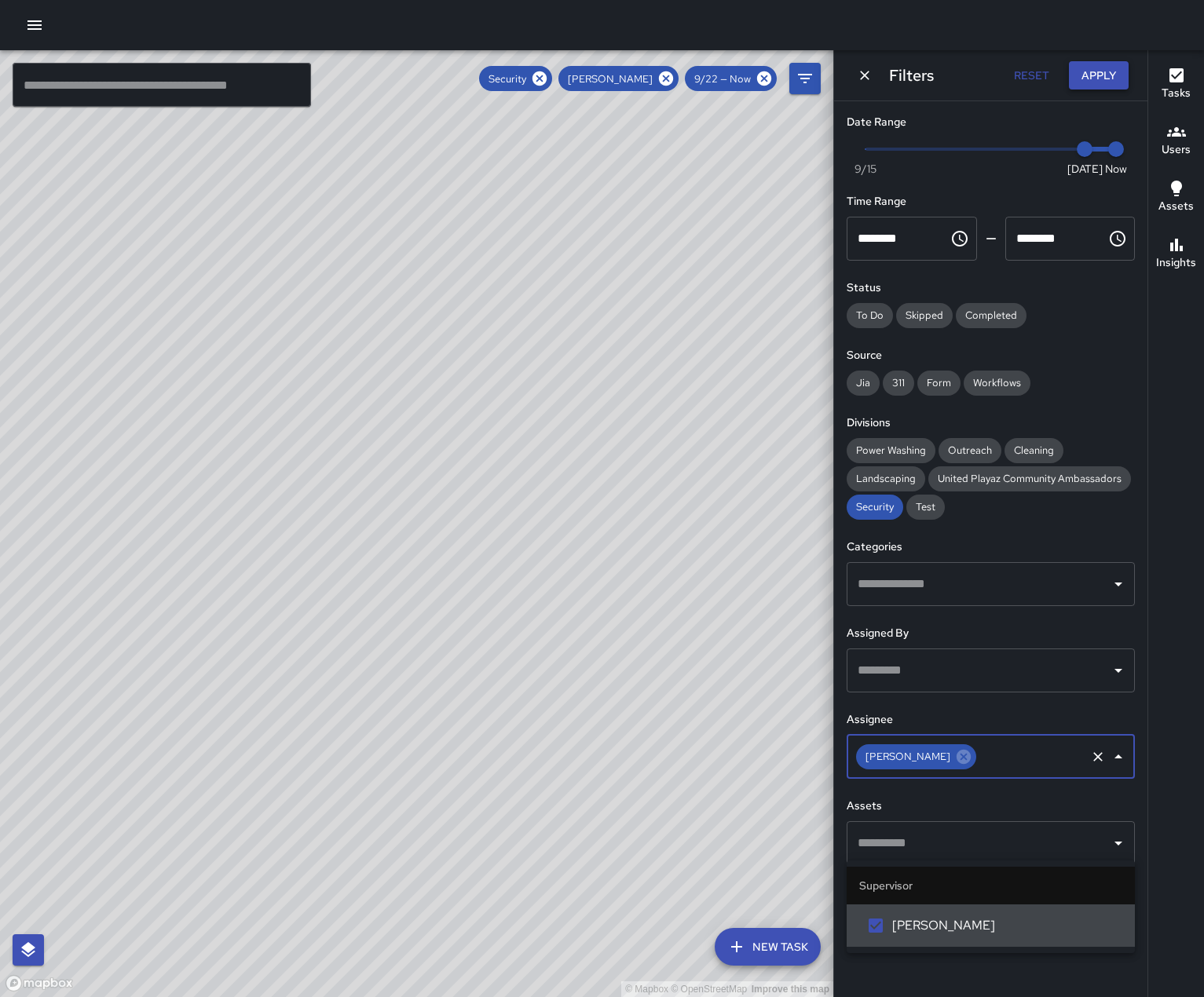
click at [1091, 74] on button "Apply" at bounding box center [1098, 75] width 60 height 29
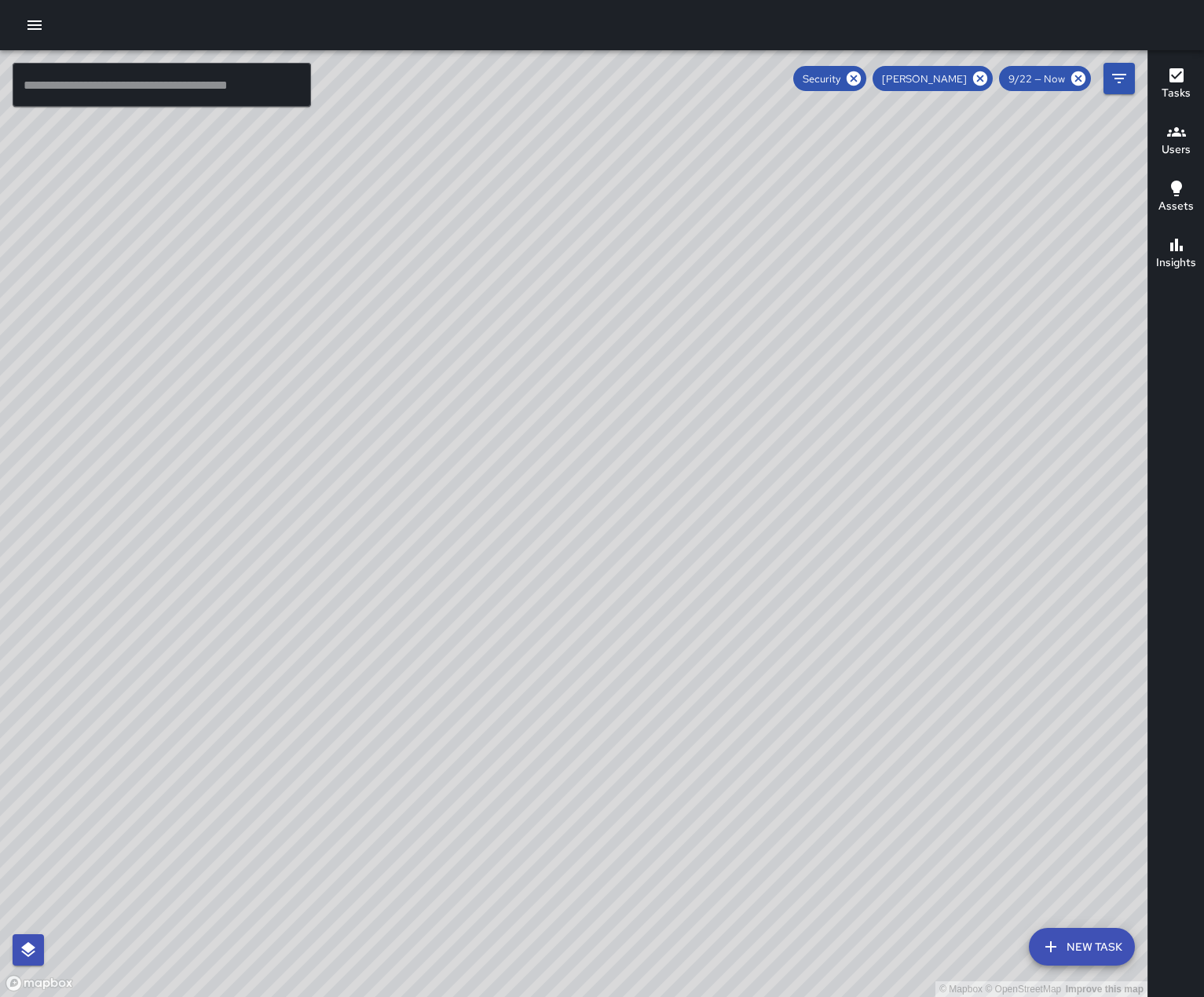
drag, startPoint x: 668, startPoint y: 654, endPoint x: 383, endPoint y: 563, distance: 299.2
click at [387, 567] on div "© Mapbox © OpenStreetMap Improve this map" at bounding box center [573, 524] width 1147 height 947
click at [627, 500] on div "© Mapbox © OpenStreetMap Improve this map DD Diego De La Oliva 1011 Howard Stre…" at bounding box center [573, 524] width 1147 height 947
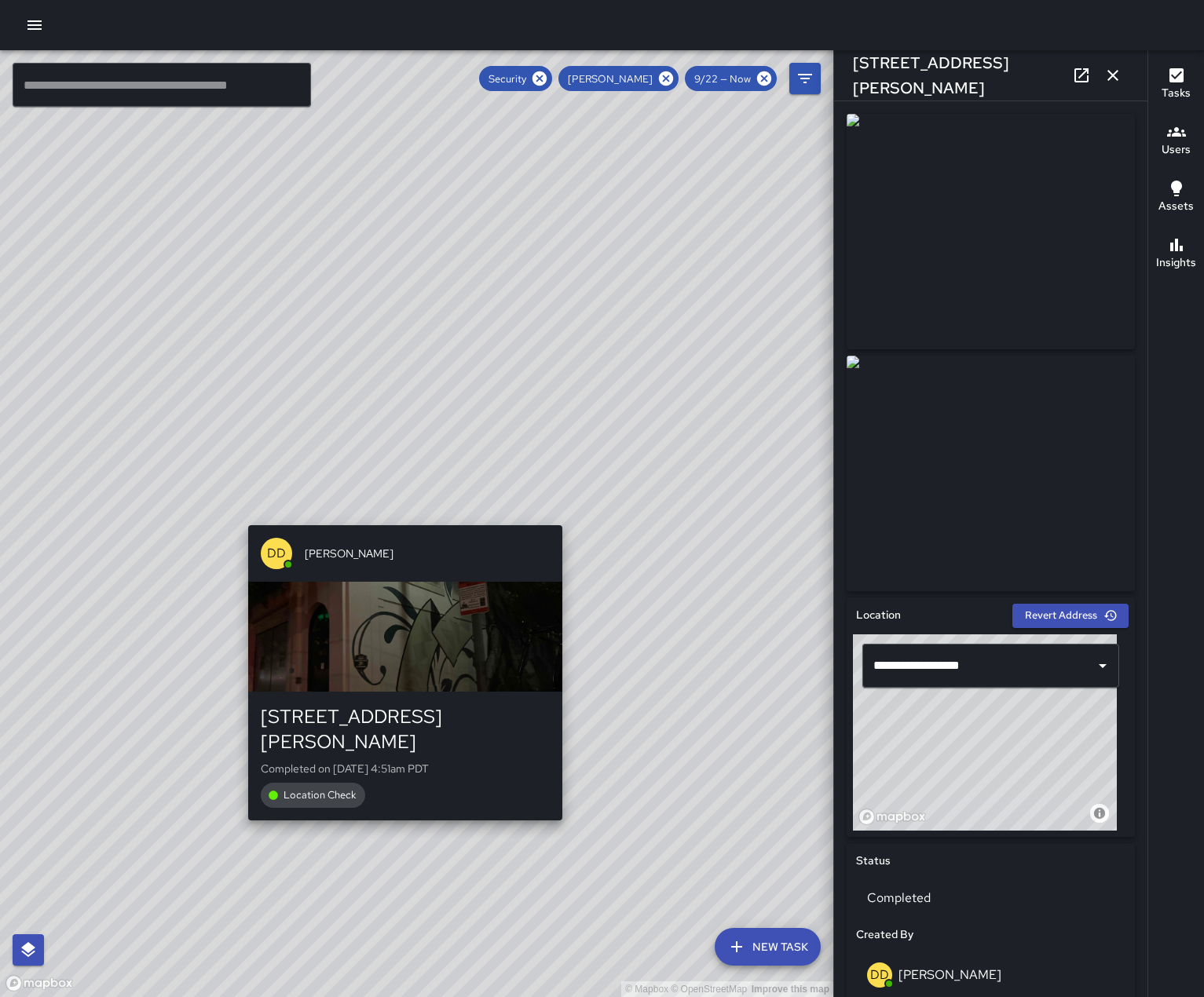
click at [398, 514] on div "© Mapbox © OpenStreetMap Improve this map DD Diego De La Oliva 1028 Howard Stre…" at bounding box center [416, 524] width 833 height 947
type input "**********"
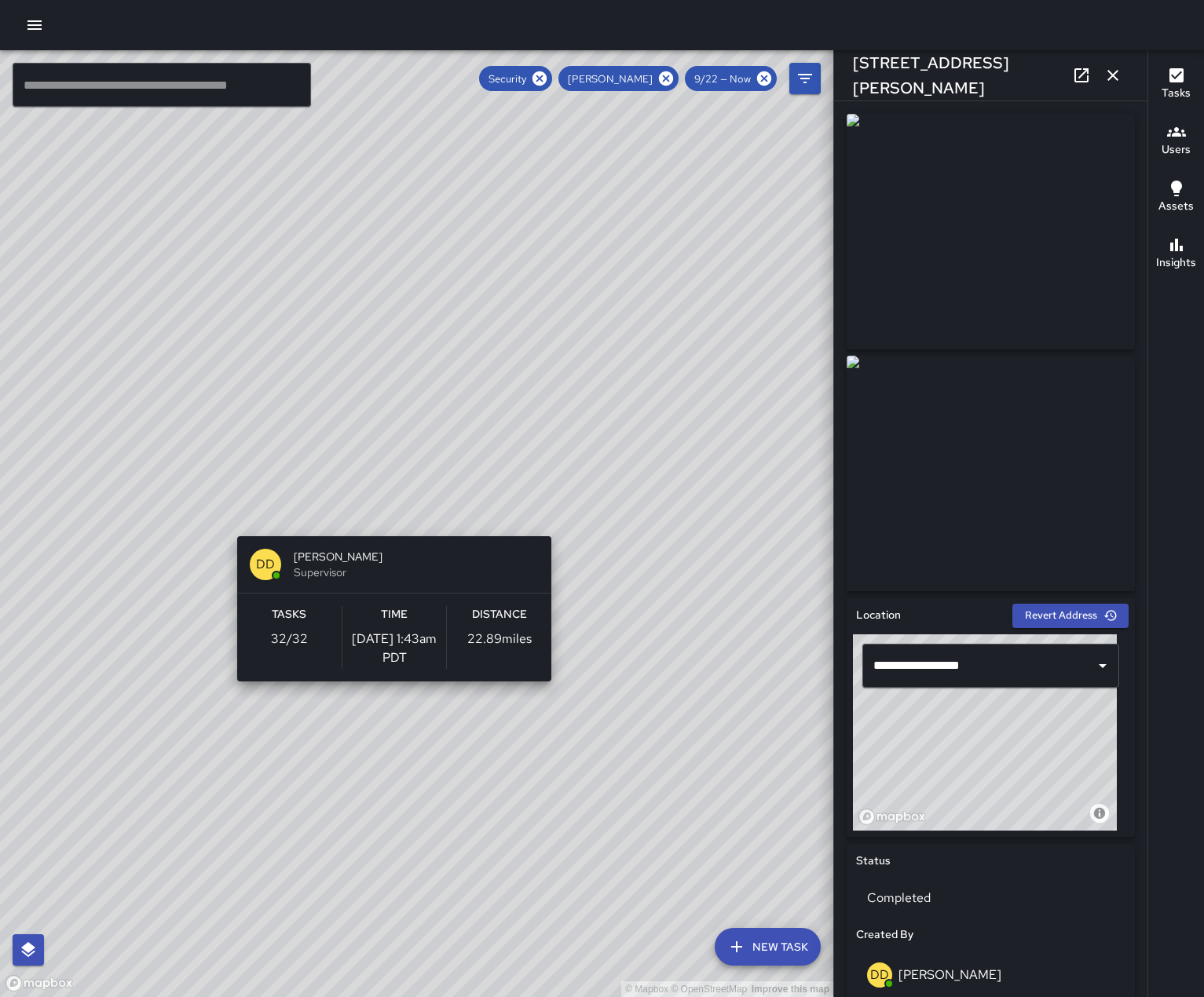
click at [388, 526] on div "© Mapbox © OpenStreetMap Improve this map DD Diego De La Oliva Supervisor Tasks…" at bounding box center [416, 524] width 833 height 947
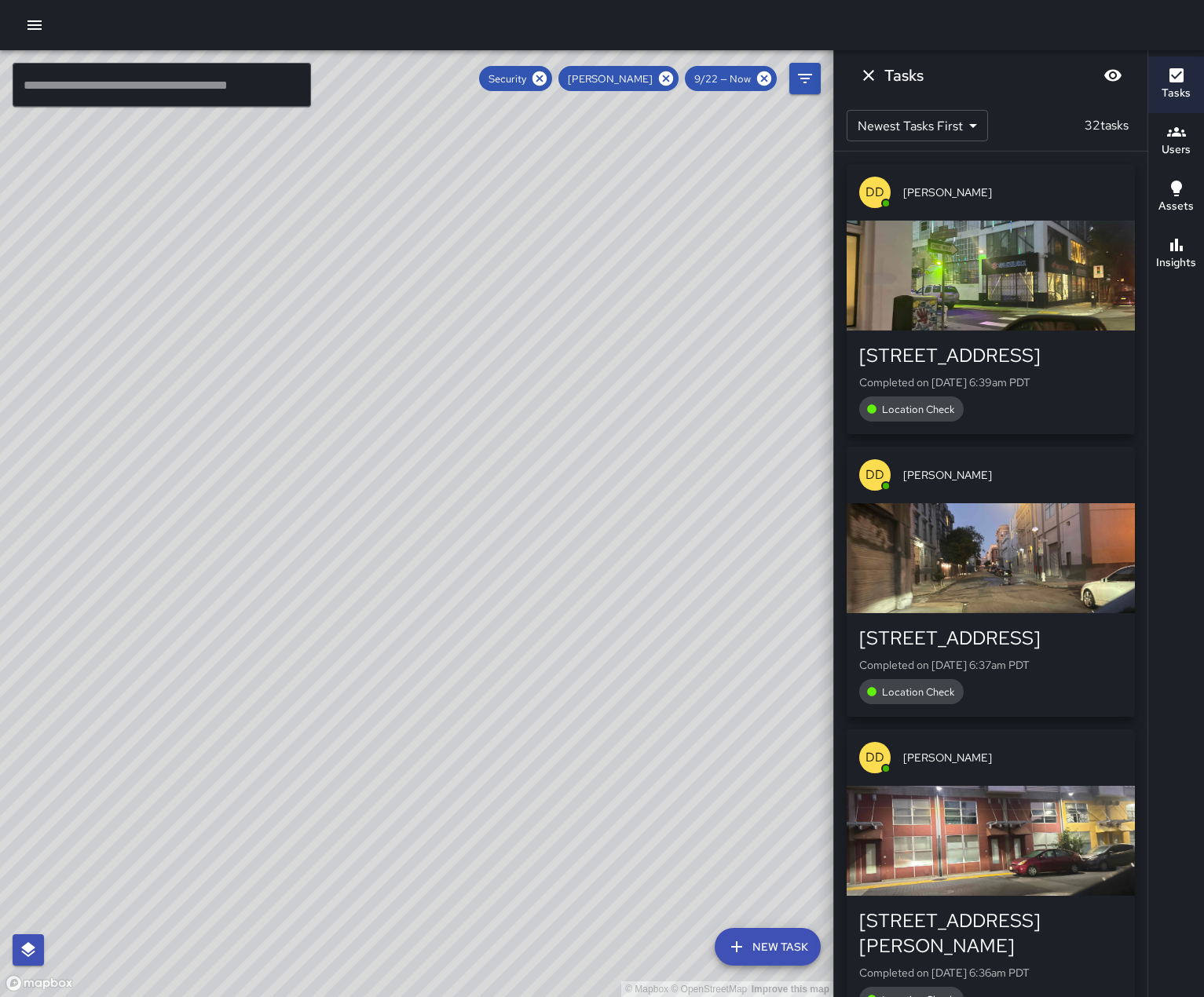
drag, startPoint x: 311, startPoint y: 627, endPoint x: 310, endPoint y: 538, distance: 89.0
click at [310, 538] on div "© Mapbox © OpenStreetMap Improve this map" at bounding box center [416, 524] width 833 height 947
